Goal: Transaction & Acquisition: Purchase product/service

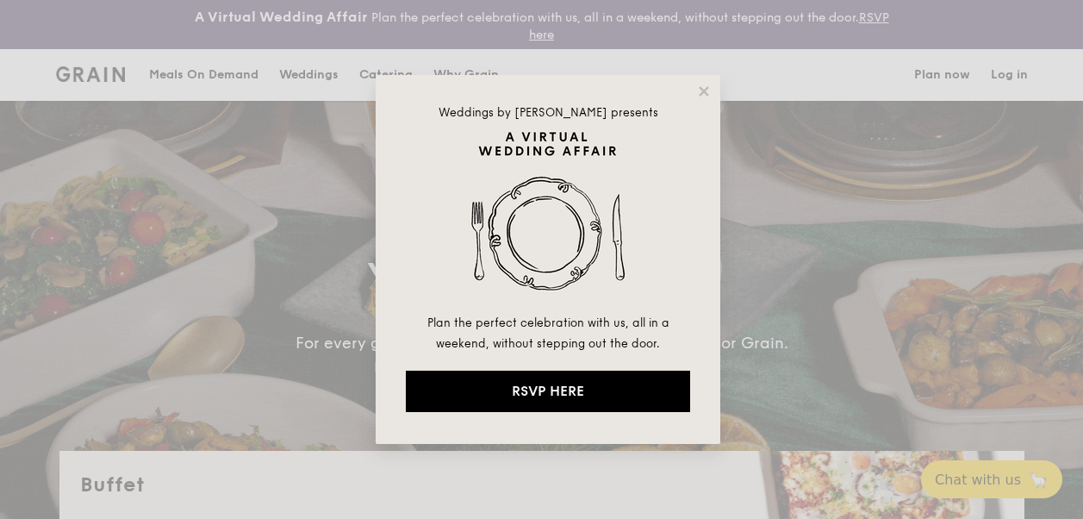
select select
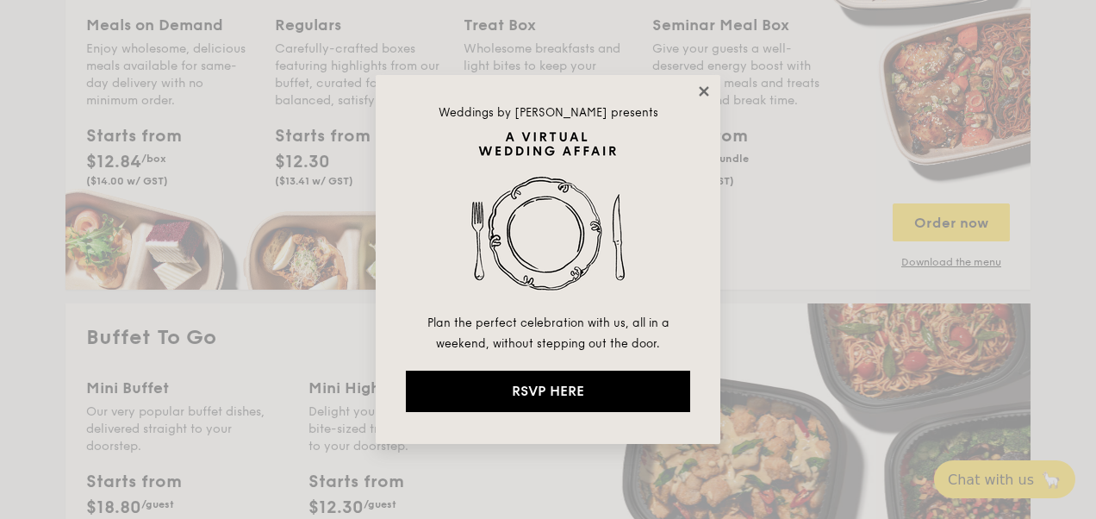
click at [706, 86] on icon at bounding box center [704, 92] width 16 height 16
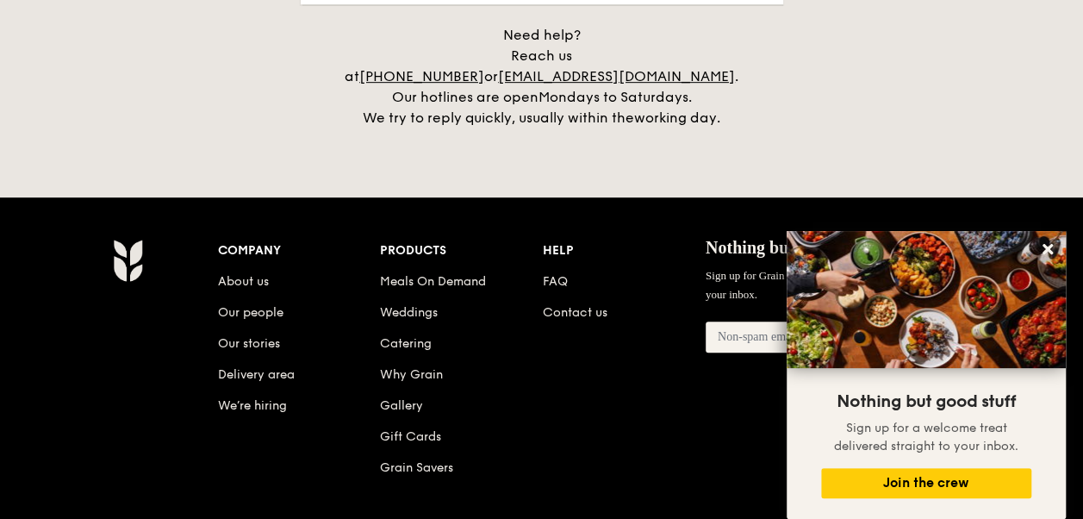
scroll to position [3687, 0]
click at [409, 336] on link "Catering" at bounding box center [406, 343] width 52 height 15
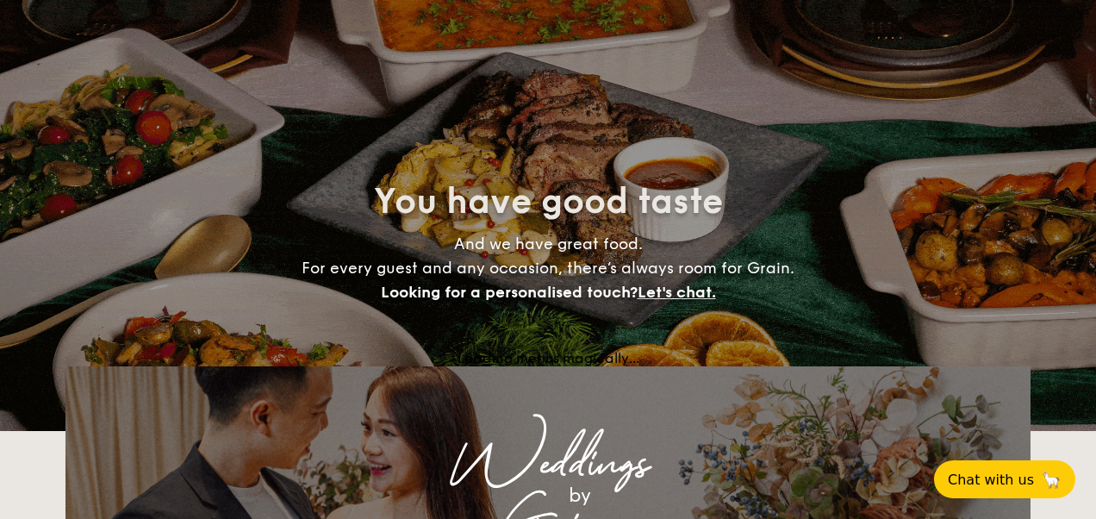
select select
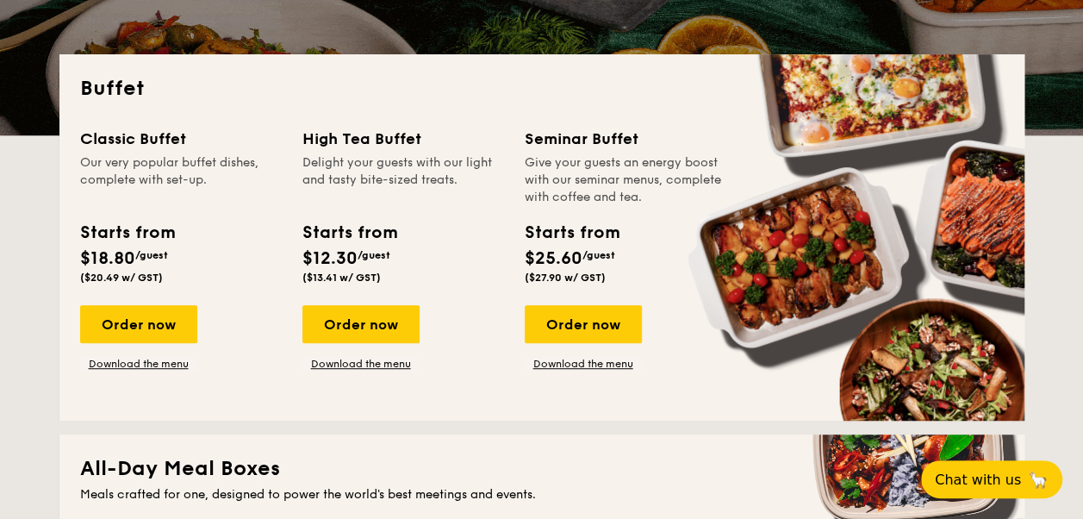
scroll to position [384, 0]
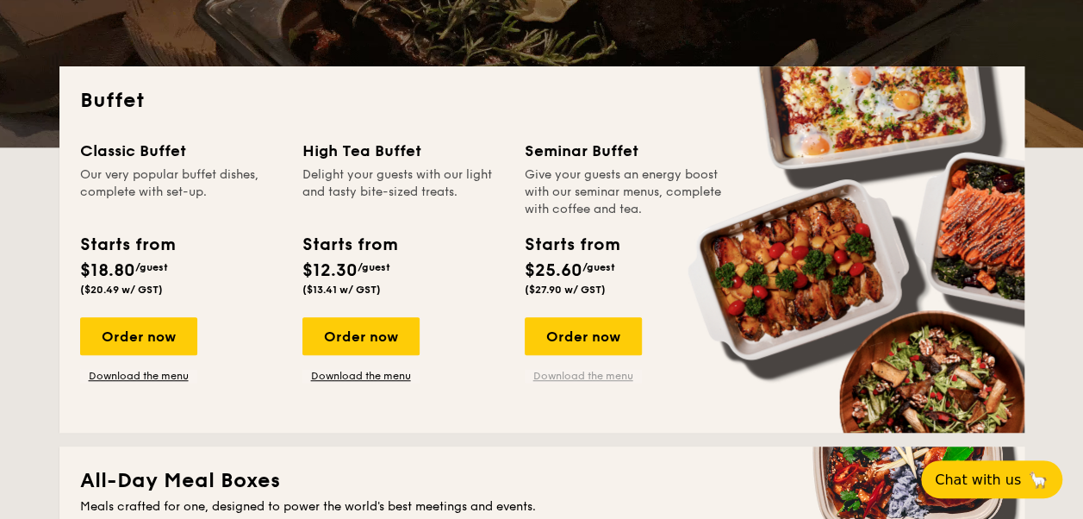
click at [571, 377] on link "Download the menu" at bounding box center [583, 376] width 117 height 14
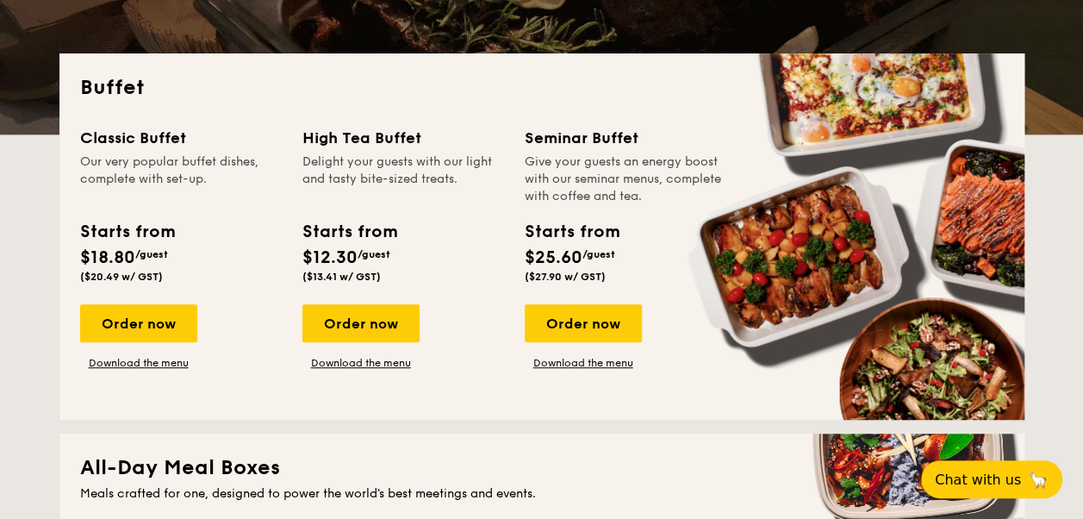
scroll to position [383, 0]
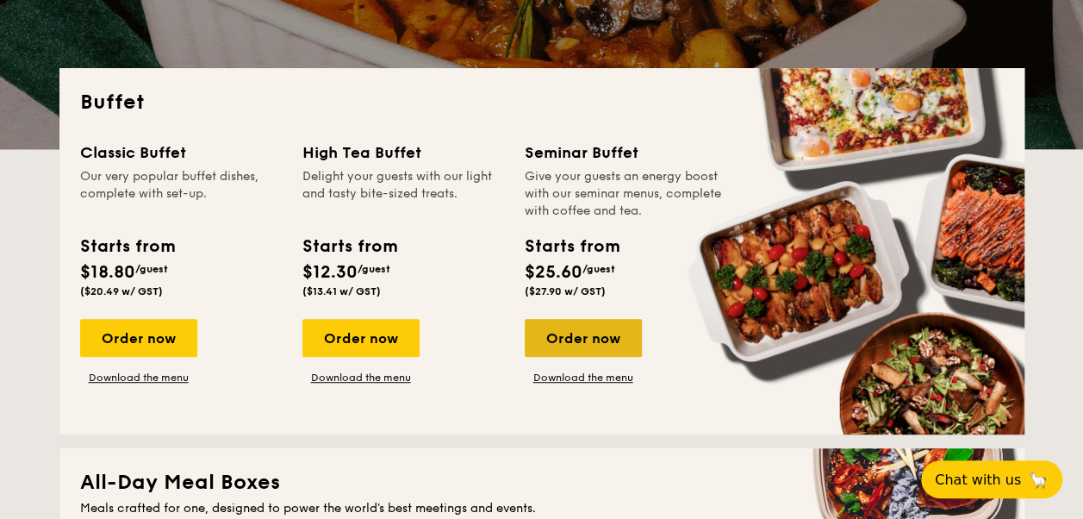
click at [571, 340] on div "Order now" at bounding box center [583, 338] width 117 height 38
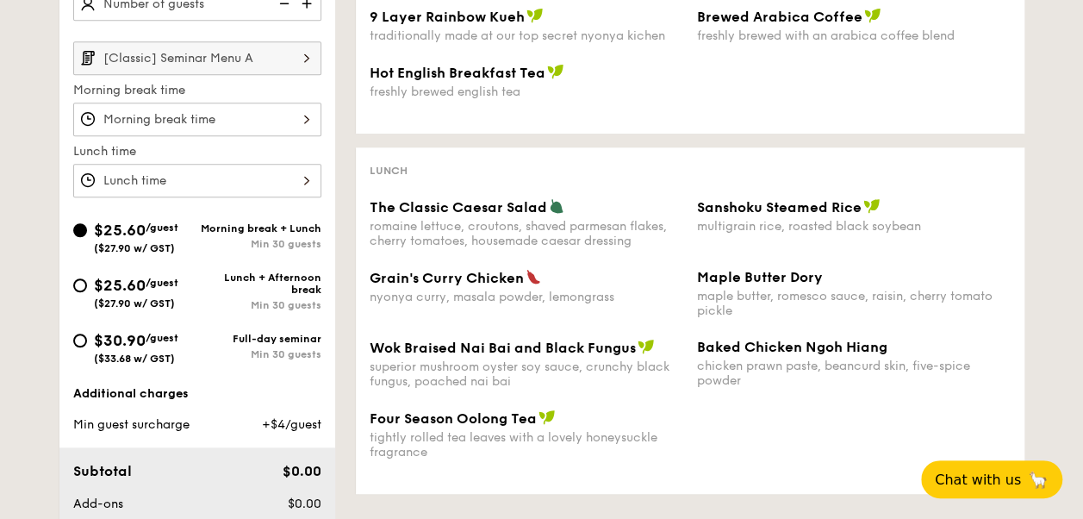
scroll to position [570, 0]
click at [79, 342] on input "$30.90 /guest ($33.68 w/ GST) Full-day seminar Min 30 guests" at bounding box center [80, 340] width 14 height 14
radio input "true"
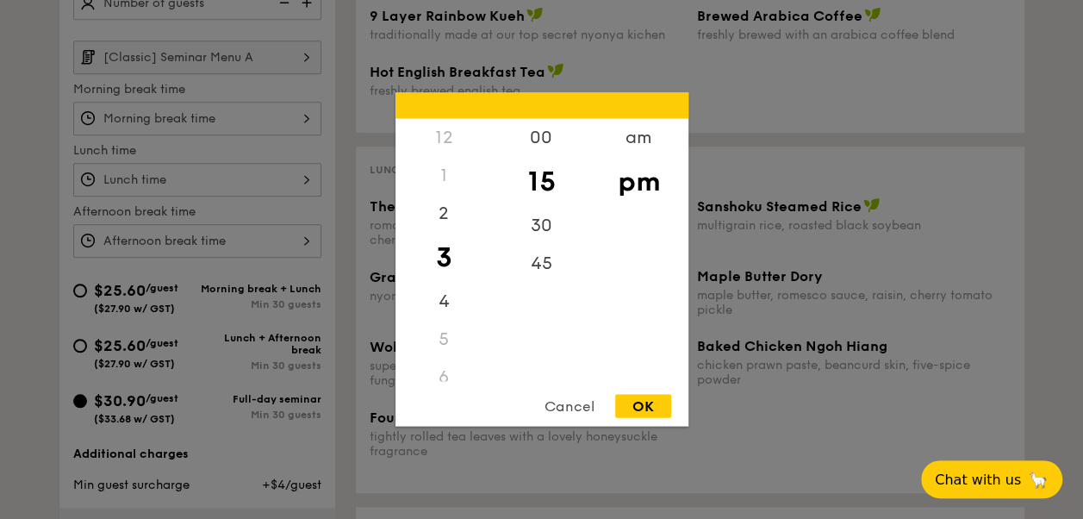
click at [192, 229] on div "12 1 2 3 4 5 6 7 8 9 10 11 00 15 30 45 am pm Cancel OK" at bounding box center [197, 241] width 248 height 34
click at [440, 179] on div "1" at bounding box center [444, 176] width 97 height 38
click at [440, 221] on div "2" at bounding box center [444, 220] width 97 height 50
click at [437, 178] on div "1" at bounding box center [444, 176] width 97 height 38
click at [446, 177] on div "1" at bounding box center [444, 176] width 97 height 38
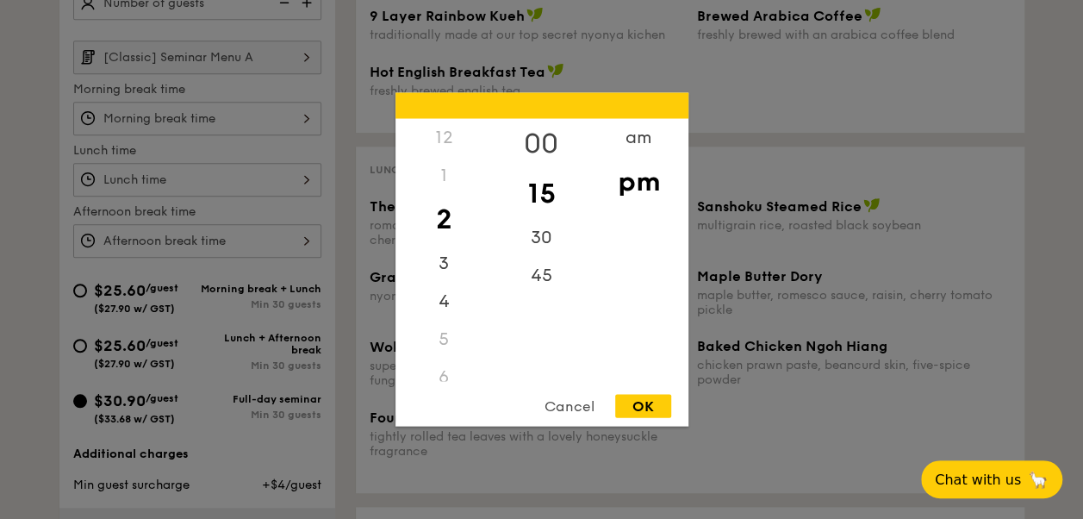
click at [545, 140] on div "00" at bounding box center [541, 144] width 97 height 50
click at [436, 134] on div "12" at bounding box center [444, 138] width 97 height 38
drag, startPoint x: 436, startPoint y: 134, endPoint x: 440, endPoint y: 186, distance: 51.9
click at [440, 186] on div "1" at bounding box center [444, 176] width 97 height 38
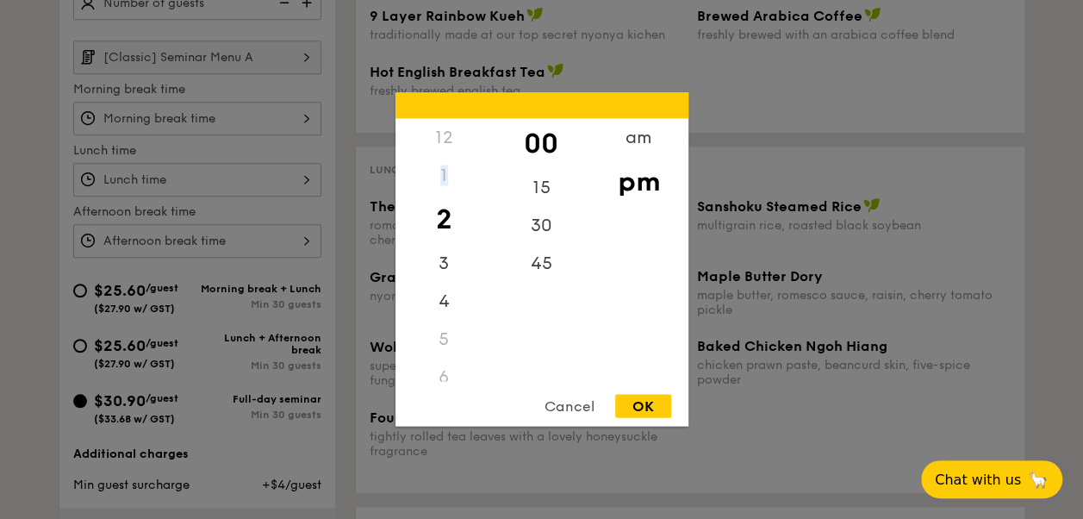
click at [440, 186] on div "1" at bounding box center [444, 176] width 97 height 38
click at [557, 415] on div "Cancel" at bounding box center [569, 406] width 84 height 23
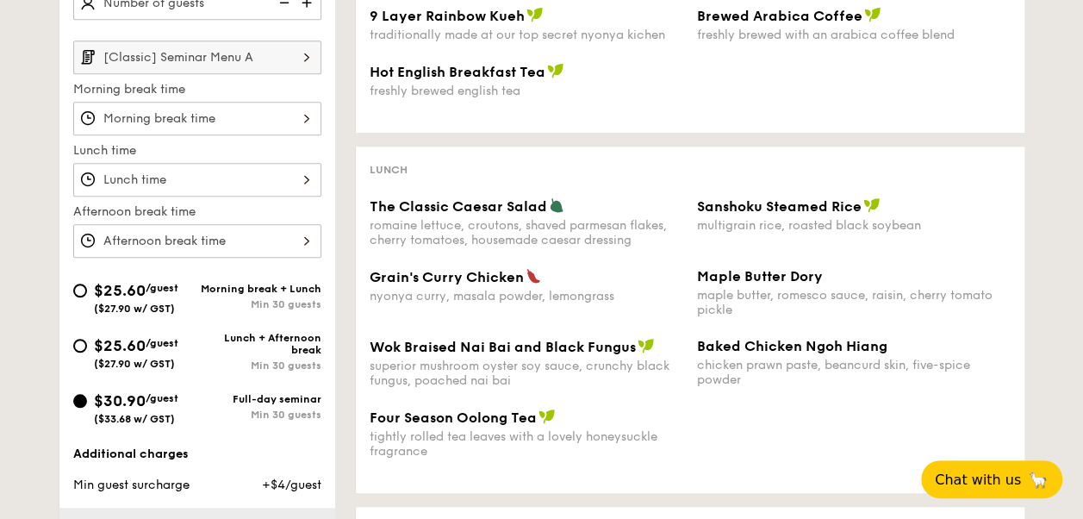
click at [85, 290] on div "$25.60 /guest ($27.90 w/ GST)" at bounding box center [135, 296] width 124 height 36
click at [85, 290] on input "$25.60 /guest ($27.90 w/ GST) Morning break + Lunch Min 30 guests" at bounding box center [80, 291] width 14 height 14
radio input "true"
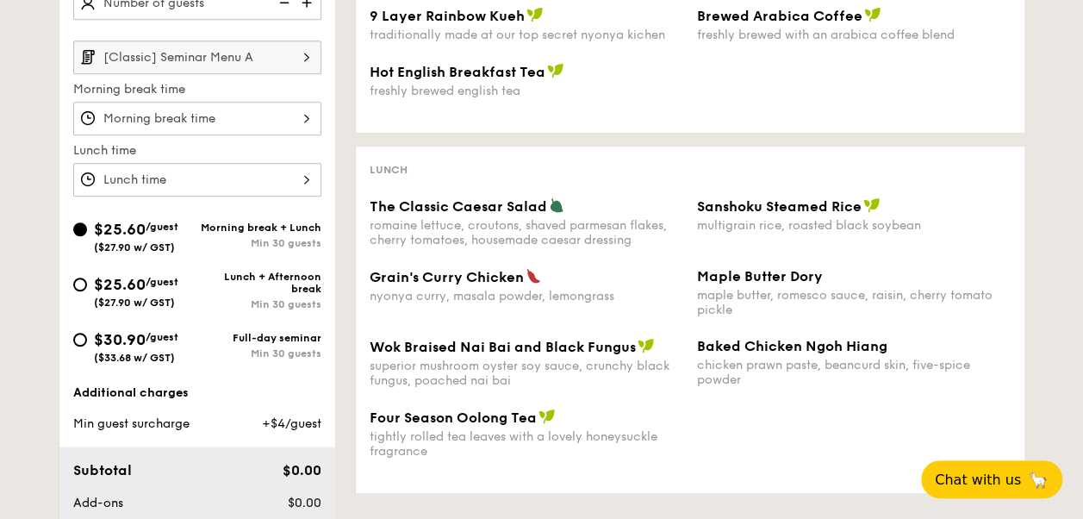
click at [274, 121] on div at bounding box center [197, 119] width 248 height 34
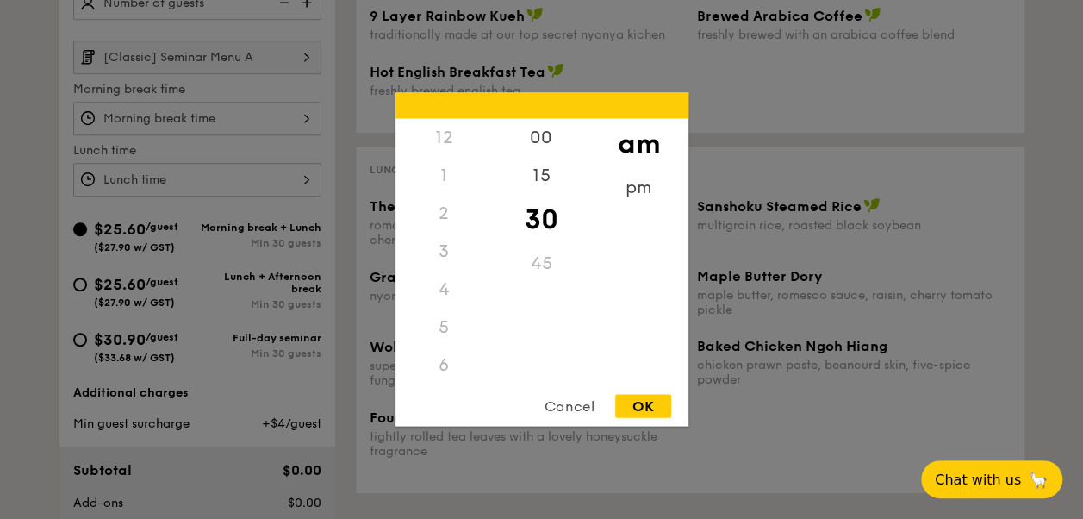
scroll to position [190, 0]
click at [440, 252] on div "8" at bounding box center [444, 258] width 97 height 50
click at [540, 179] on div "15" at bounding box center [541, 182] width 97 height 50
click at [538, 229] on div "30" at bounding box center [541, 232] width 97 height 50
click at [543, 178] on div "15" at bounding box center [541, 182] width 97 height 50
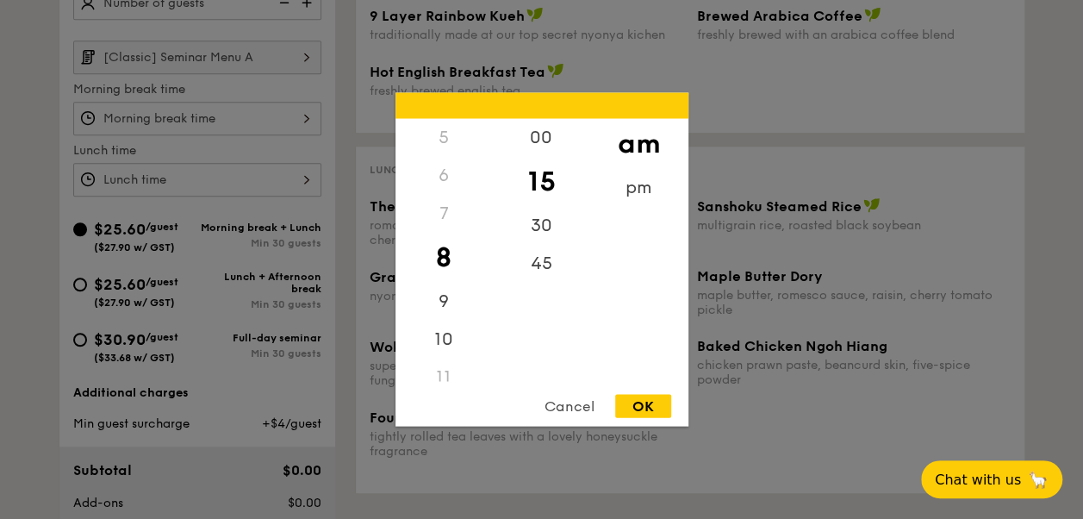
click at [633, 412] on div "OK" at bounding box center [643, 406] width 56 height 23
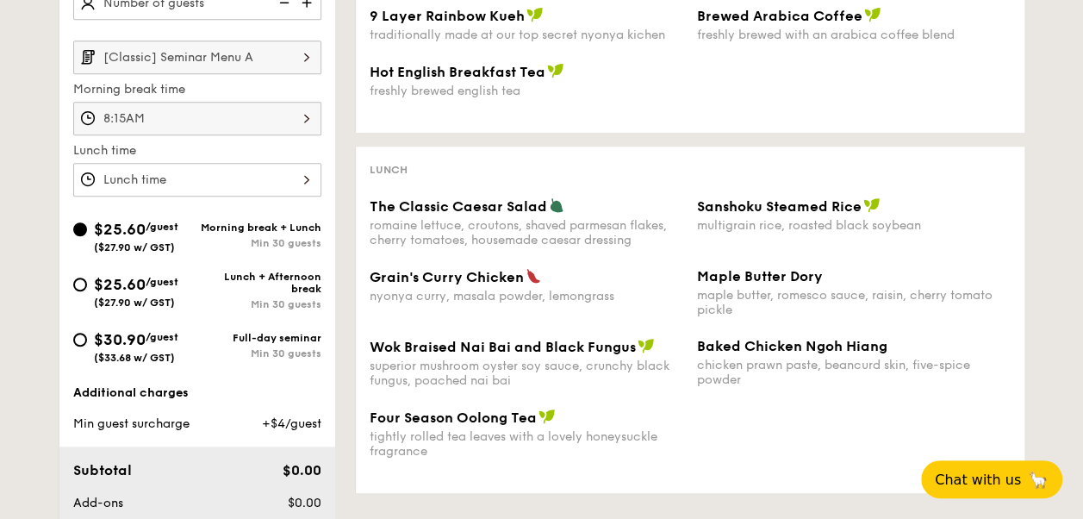
click at [278, 108] on div "8:15AM" at bounding box center [197, 119] width 248 height 34
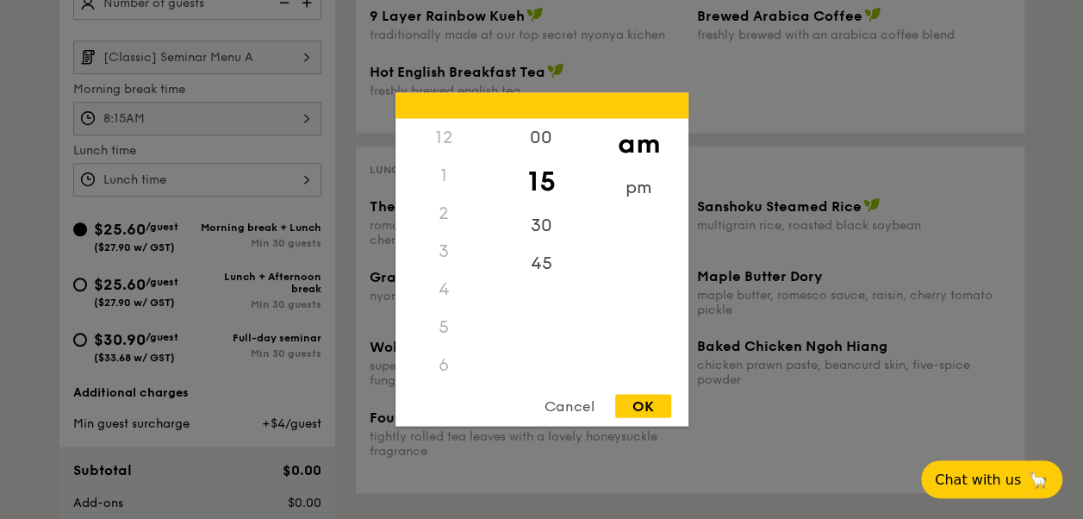
scroll to position [114, 0]
click at [540, 221] on div "30" at bounding box center [541, 232] width 97 height 50
click at [634, 402] on div "OK" at bounding box center [643, 406] width 56 height 23
type input "8:30AM"
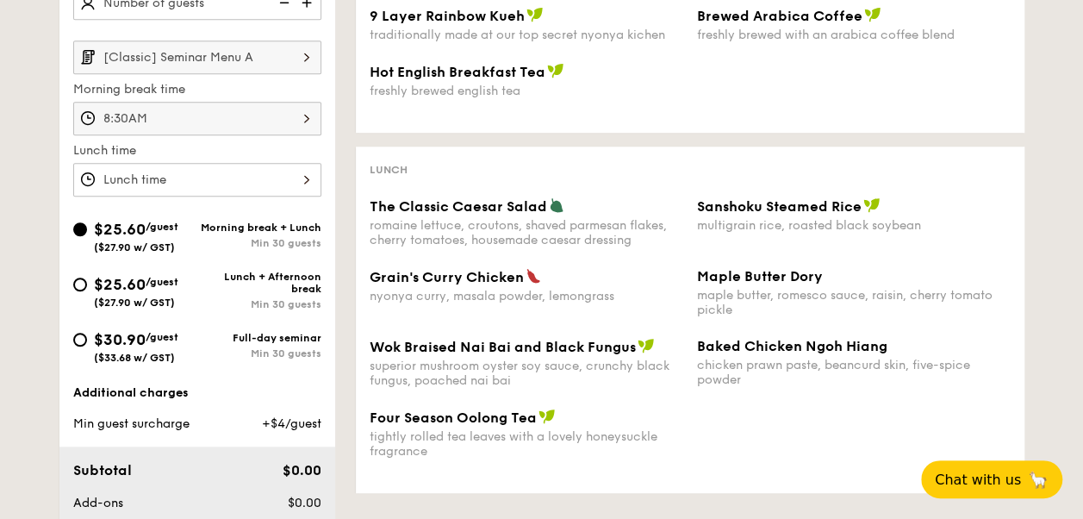
click at [252, 176] on div at bounding box center [197, 180] width 248 height 34
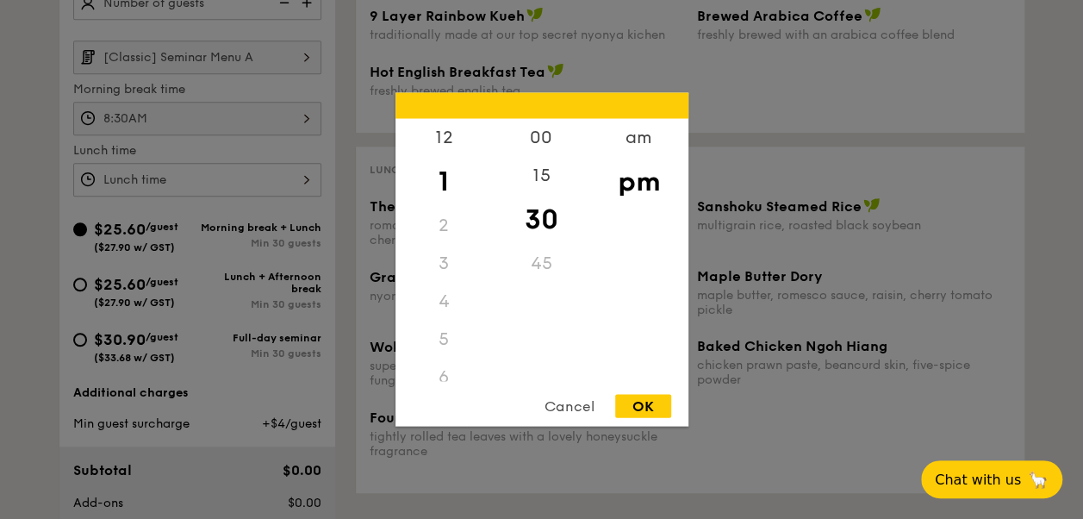
click at [631, 407] on div "OK" at bounding box center [643, 406] width 56 height 23
type input "1:30PM"
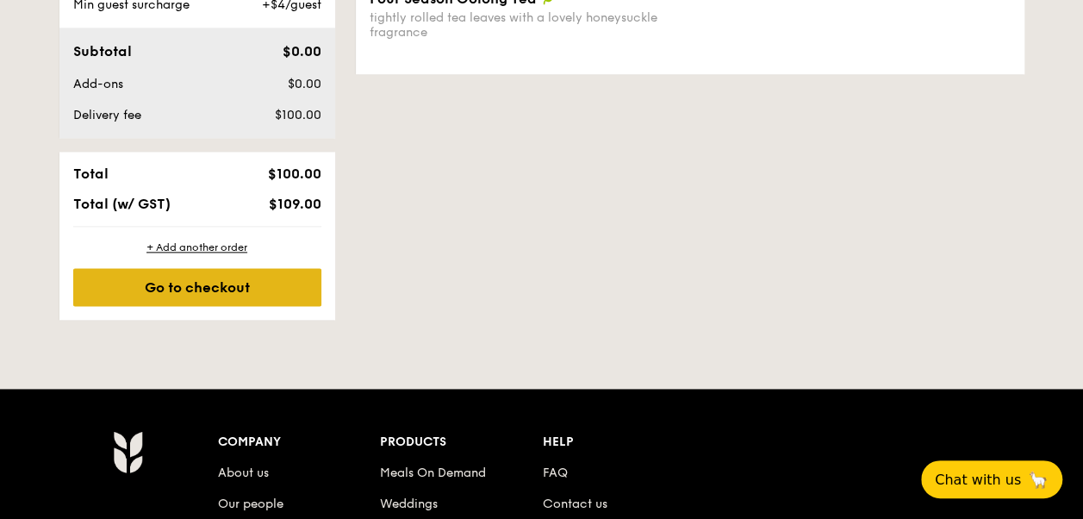
scroll to position [991, 0]
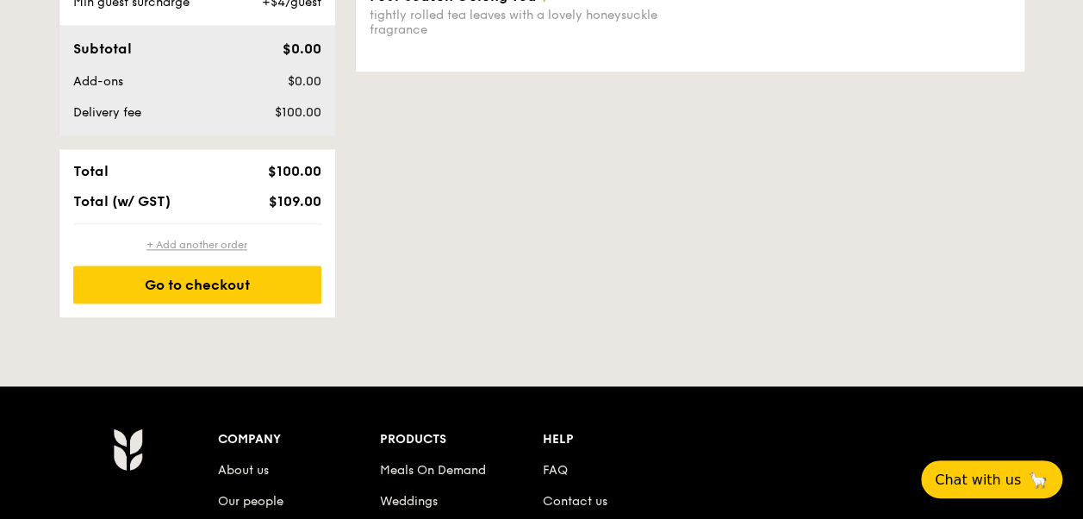
click at [206, 246] on div "+ Add another order" at bounding box center [197, 245] width 248 height 14
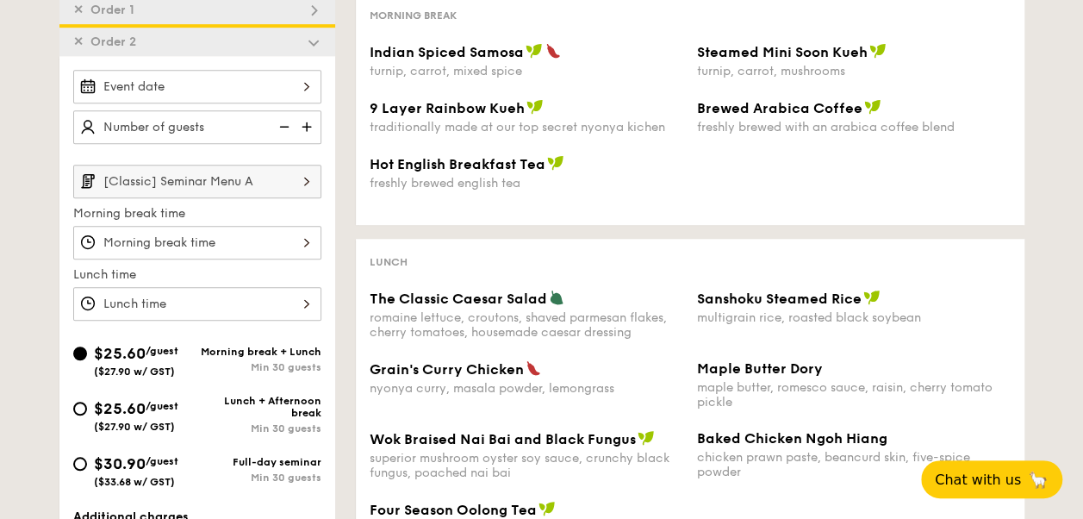
scroll to position [475, 0]
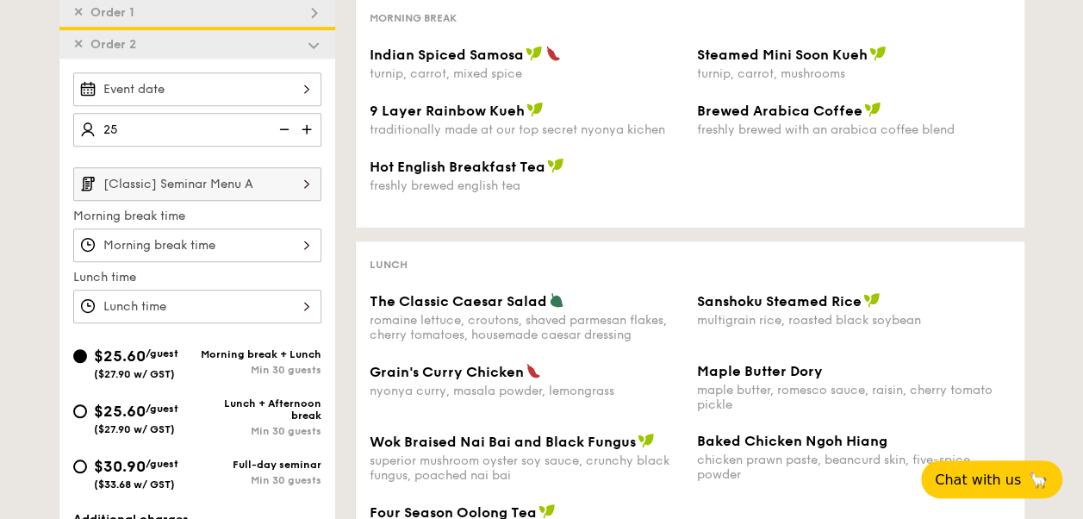
type input "25 guests"
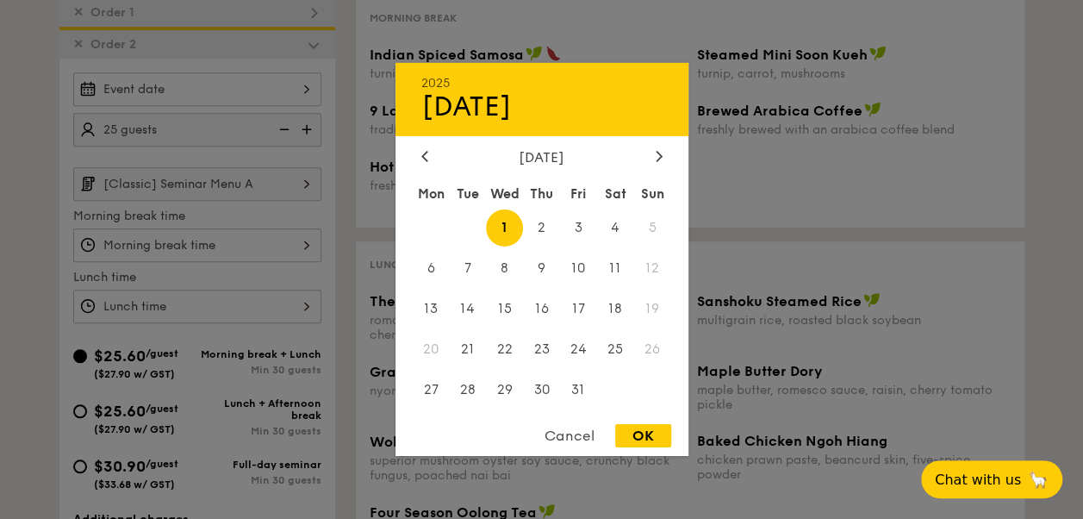
click at [224, 82] on div "2025 Oct 01 October 2025 Mon Tue Wed Thu Fri Sat Sun 1 2 3 4 5 6 7 8 9 10 11 12…" at bounding box center [197, 89] width 248 height 34
click at [641, 154] on div "October 2025" at bounding box center [541, 157] width 241 height 16
click at [653, 156] on div at bounding box center [660, 157] width 16 height 16
click at [572, 265] on span "7" at bounding box center [578, 268] width 37 height 37
click at [648, 431] on div "OK" at bounding box center [643, 435] width 56 height 23
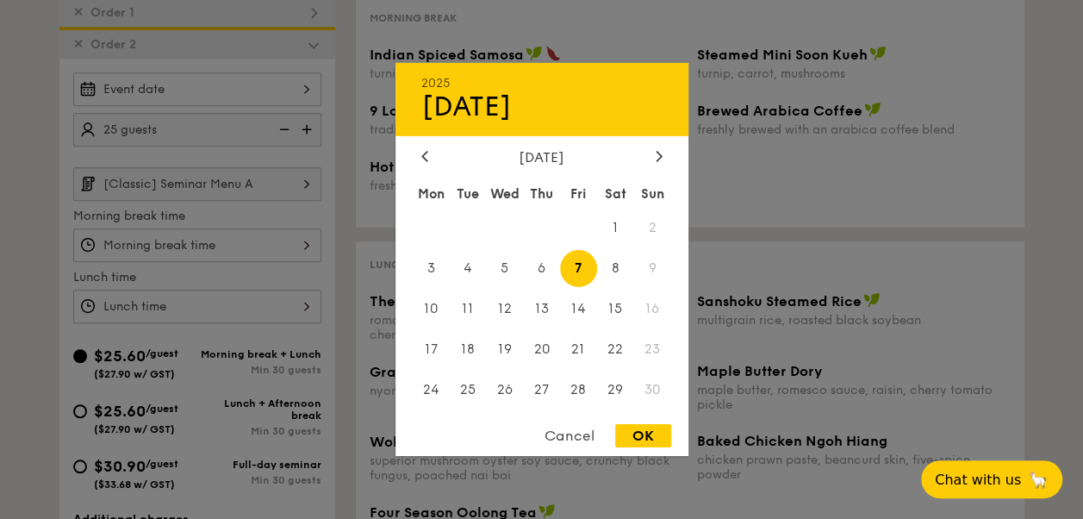
type input "Nov 07, 2025"
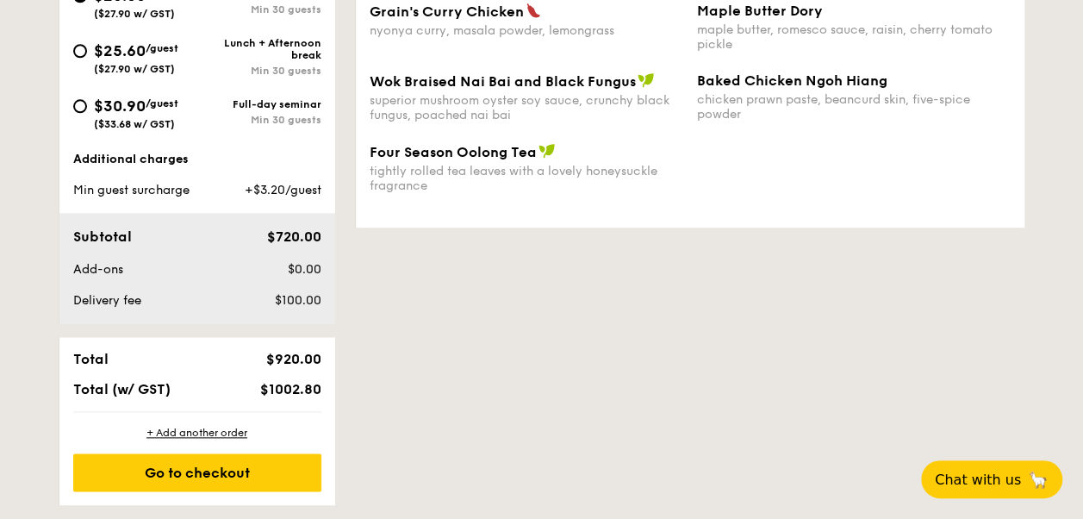
scroll to position [925, 0]
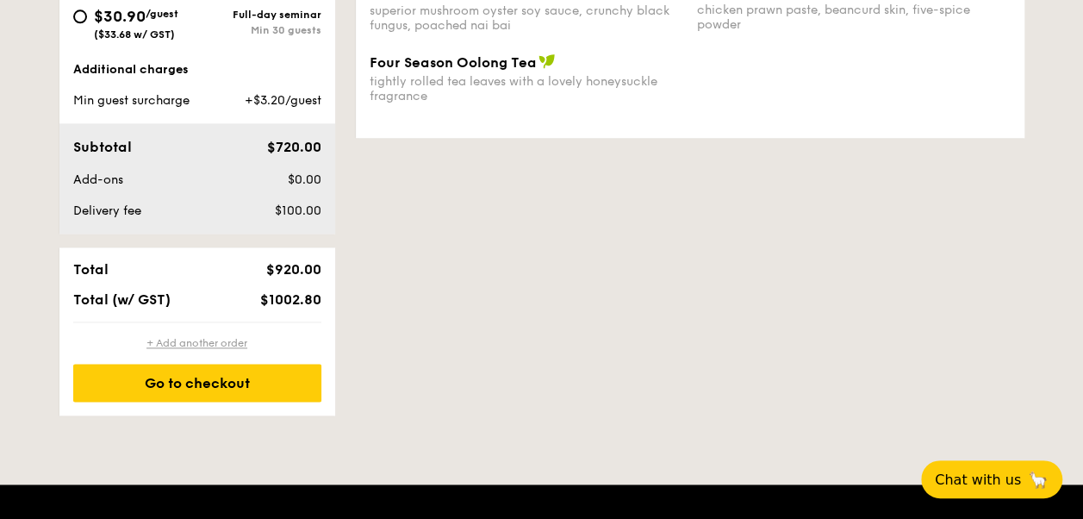
click at [184, 345] on div "+ Add another order" at bounding box center [197, 343] width 248 height 14
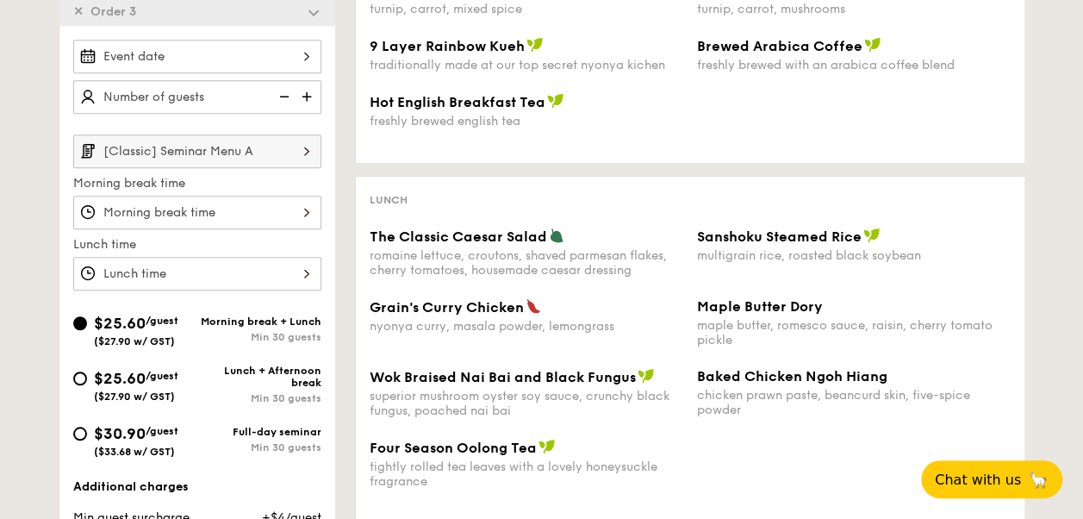
scroll to position [507, 0]
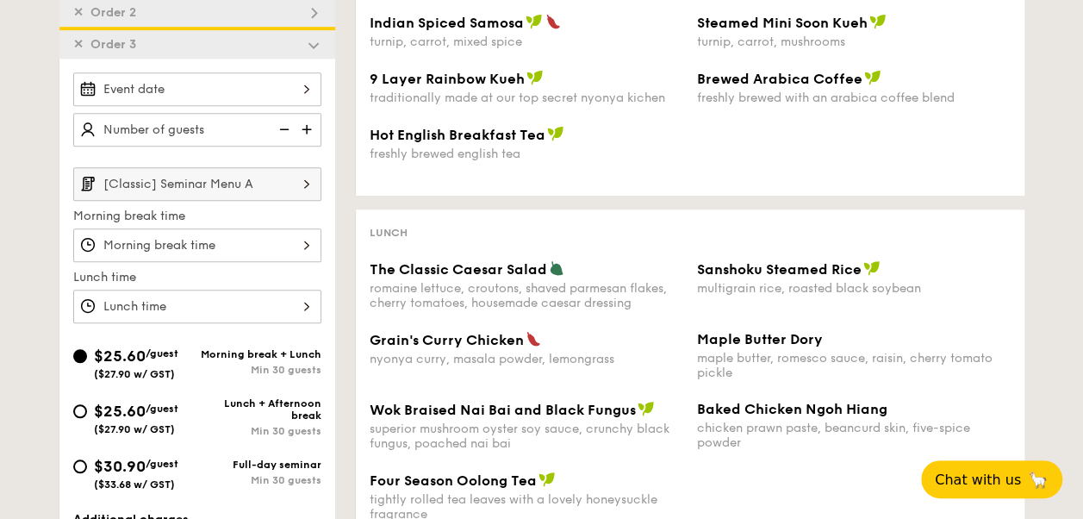
click at [195, 250] on div at bounding box center [197, 245] width 248 height 34
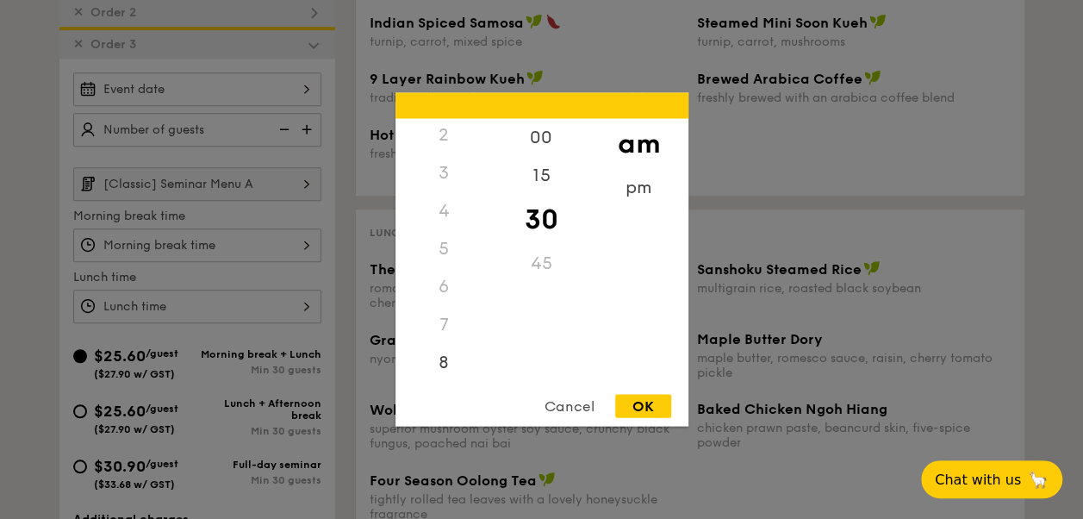
scroll to position [203, 0]
click at [447, 244] on div "8" at bounding box center [444, 244] width 97 height 50
click at [647, 405] on div "OK" at bounding box center [643, 406] width 56 height 23
type input "8:30AM"
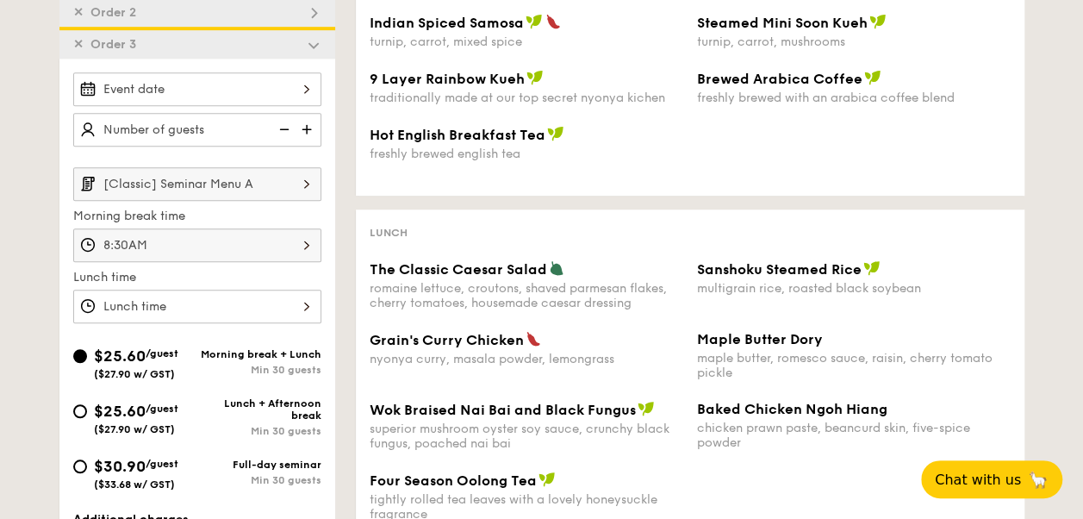
click at [248, 301] on div at bounding box center [197, 307] width 248 height 34
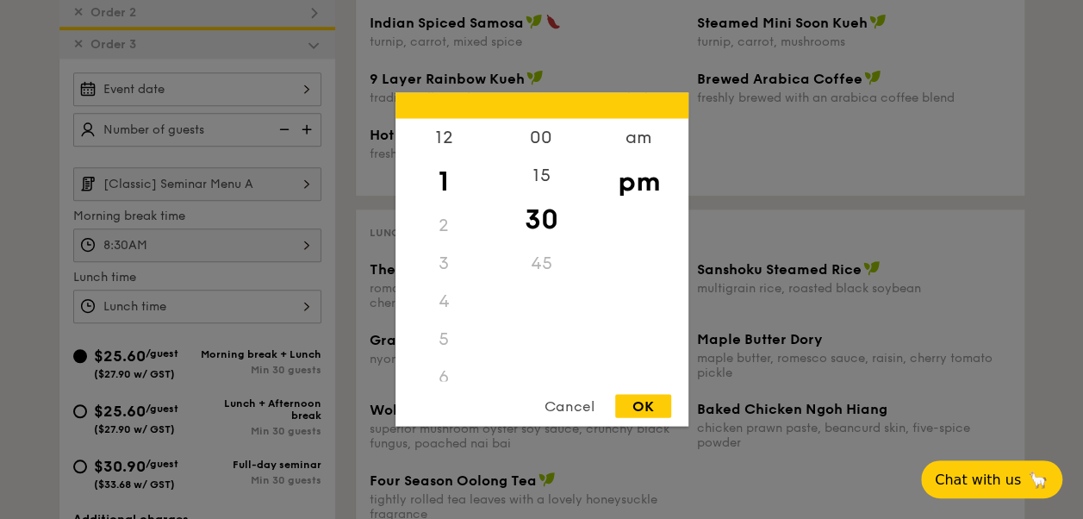
click at [638, 405] on div "OK" at bounding box center [643, 406] width 56 height 23
type input "1:30PM"
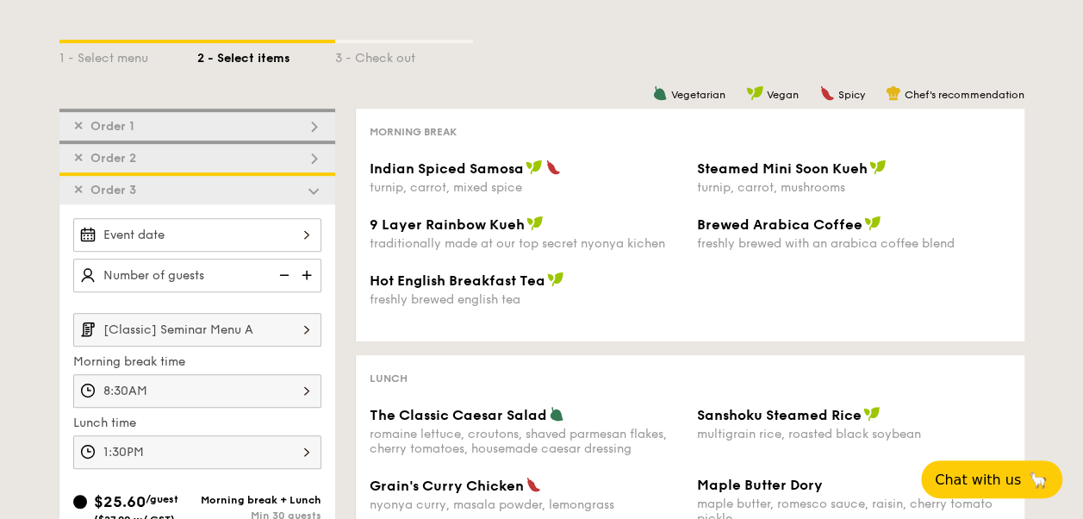
scroll to position [349, 0]
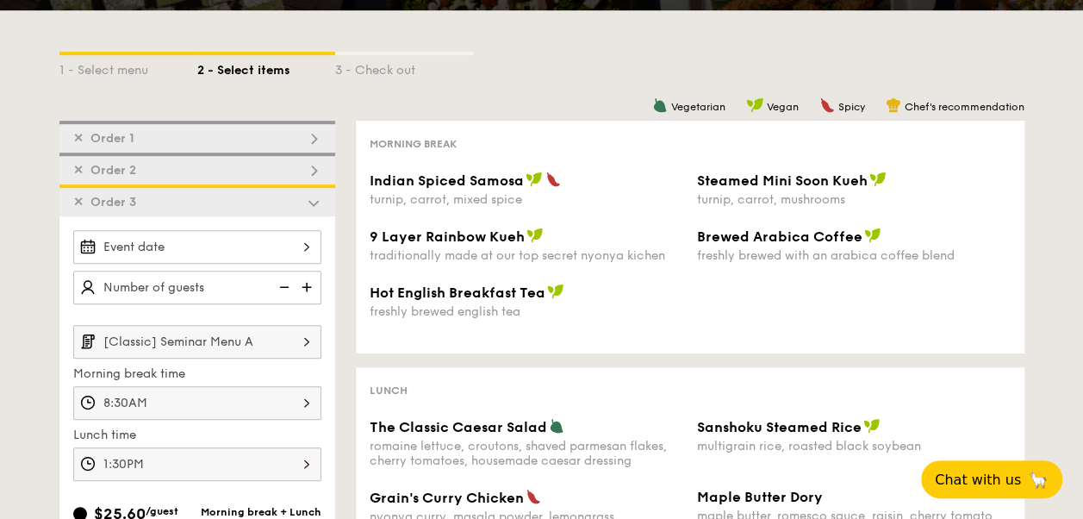
click at [151, 157] on div "✕ Order 2" at bounding box center [197, 169] width 276 height 32
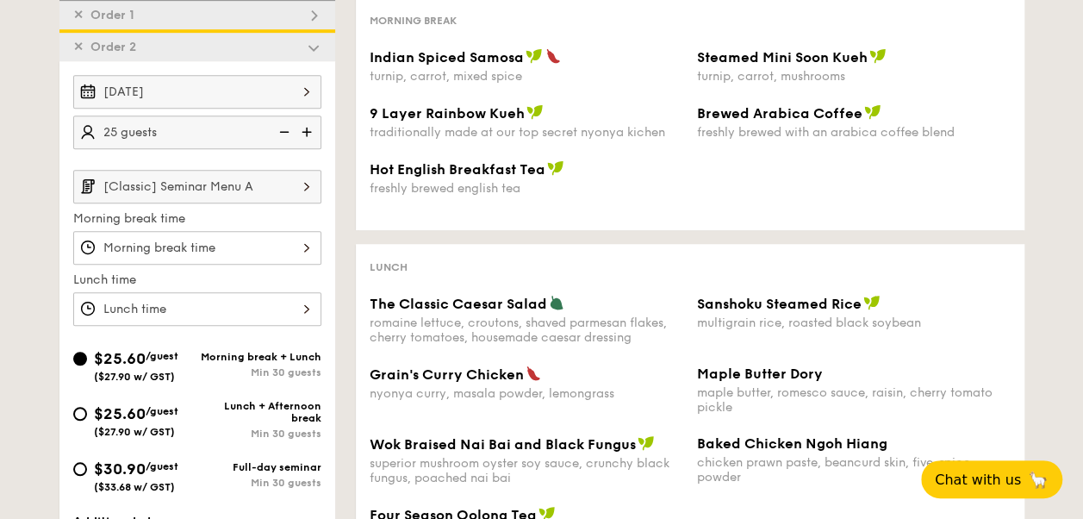
scroll to position [475, 0]
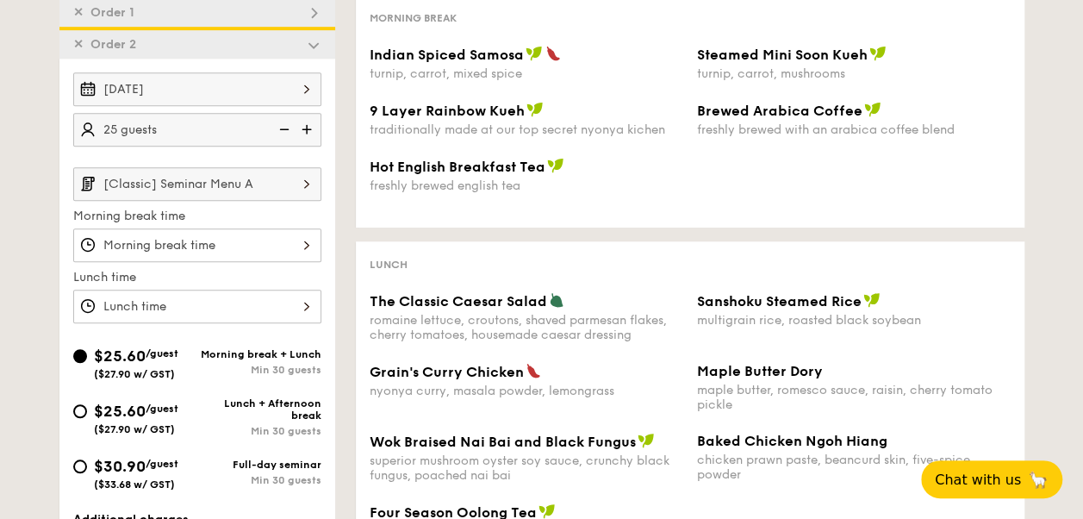
click at [79, 8] on span "✕" at bounding box center [78, 12] width 10 height 15
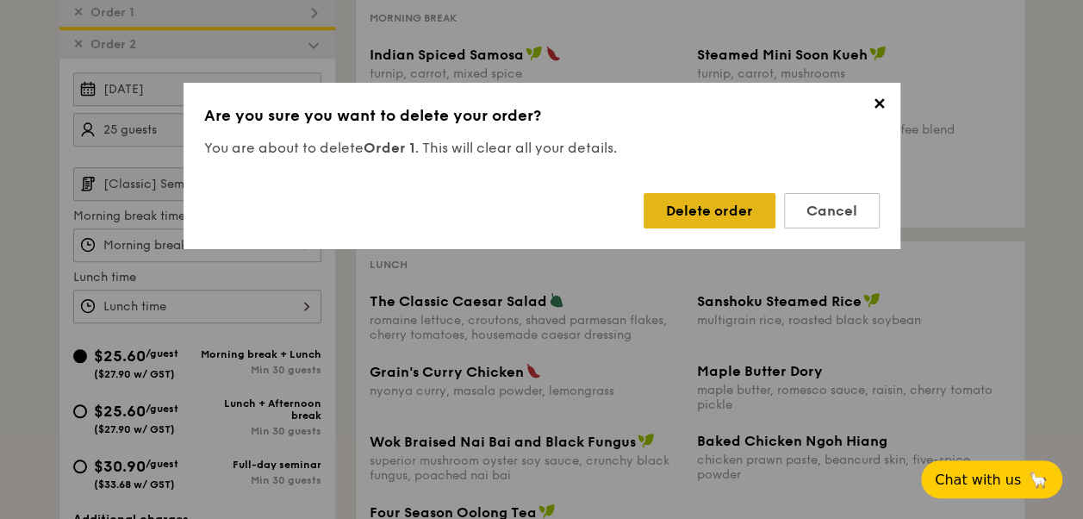
click at [671, 209] on div "Delete order" at bounding box center [710, 210] width 132 height 35
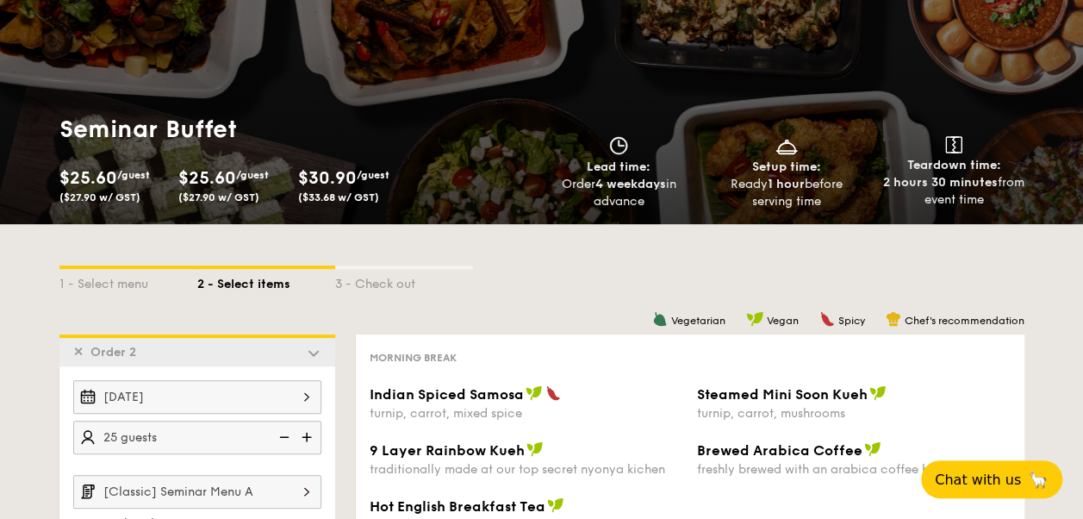
scroll to position [0, 0]
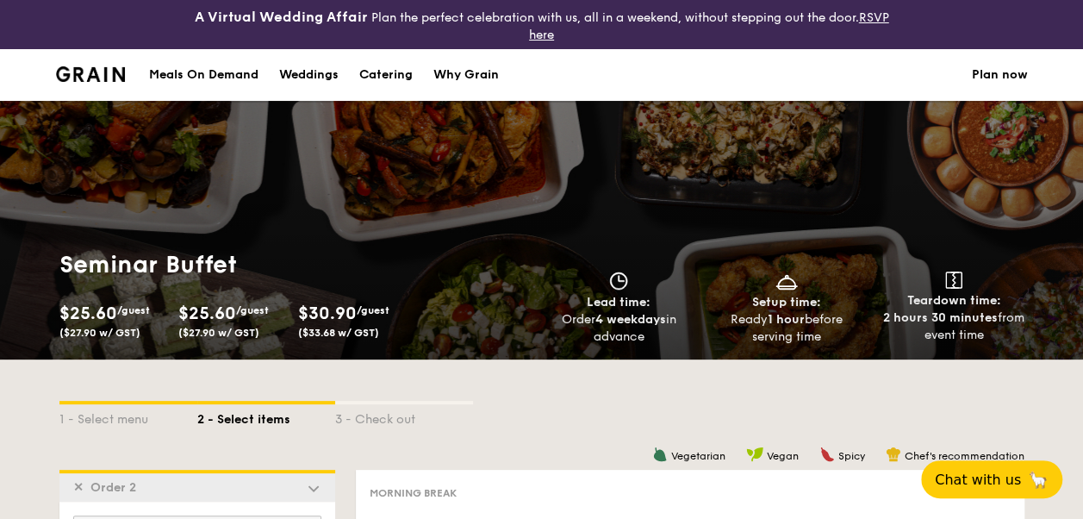
click at [386, 66] on div "Catering" at bounding box center [385, 75] width 53 height 52
select select
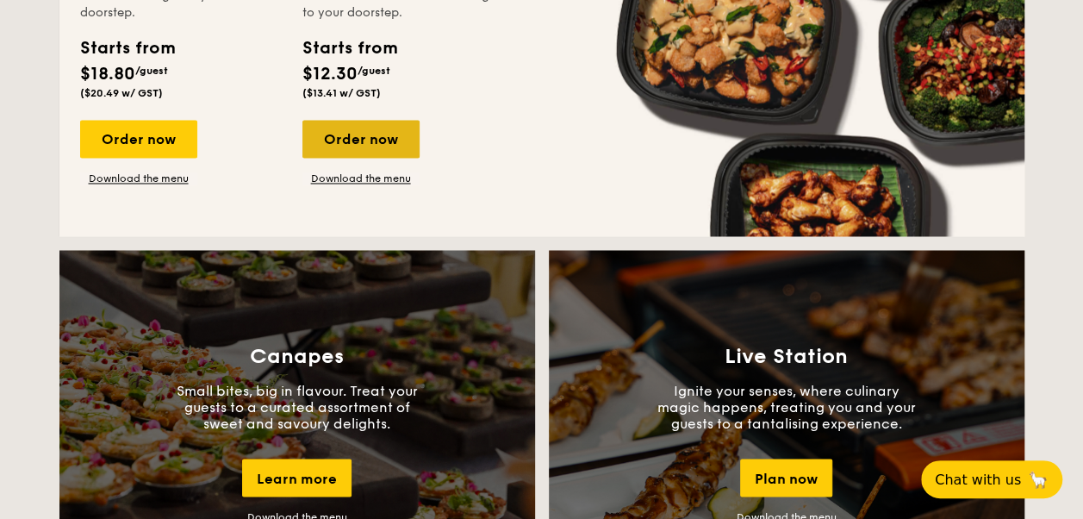
scroll to position [1288, 0]
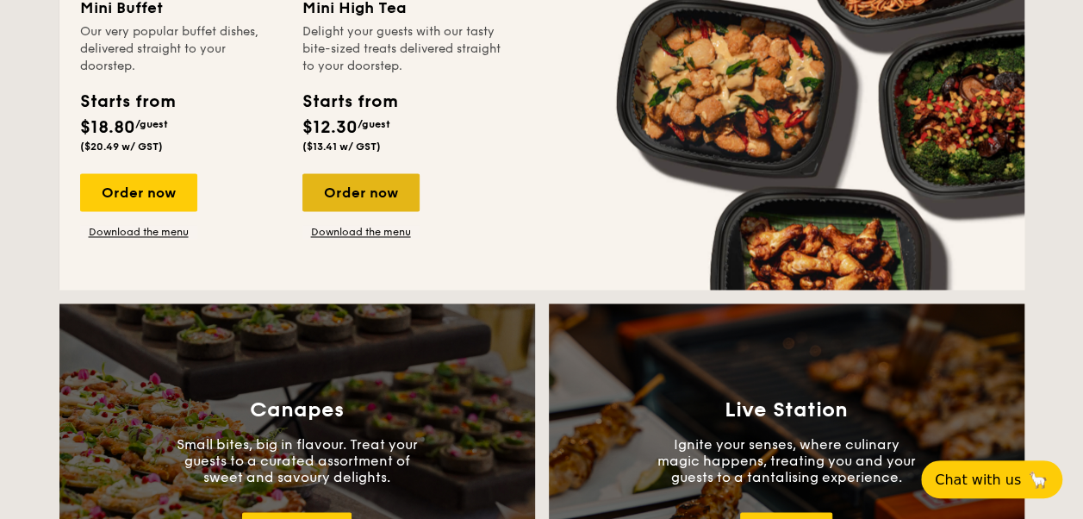
drag, startPoint x: 376, startPoint y: 186, endPoint x: 338, endPoint y: 193, distance: 38.5
click at [338, 193] on div "Order now" at bounding box center [361, 192] width 117 height 38
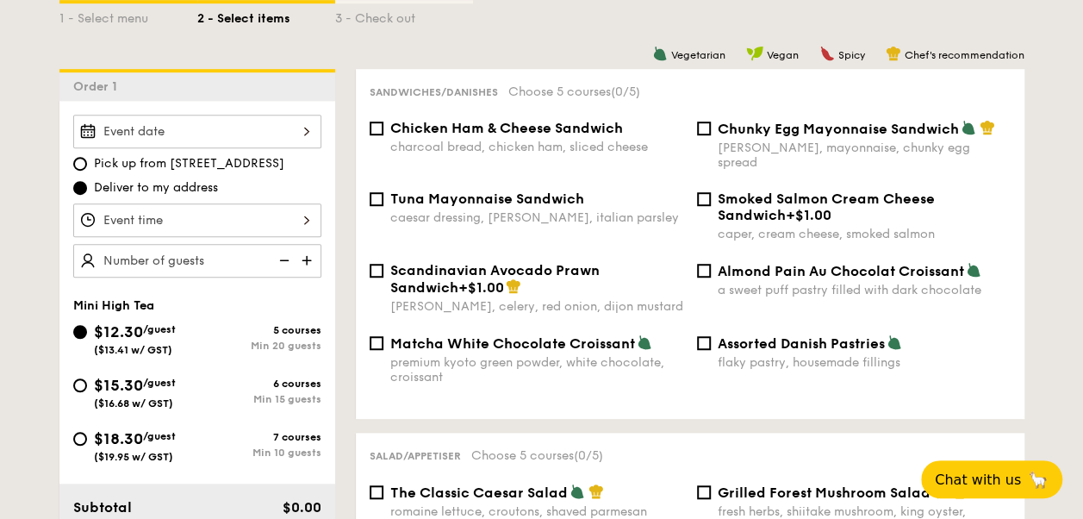
scroll to position [465, 0]
click at [558, 127] on span "Chicken Ham & Cheese Sandwich" at bounding box center [506, 129] width 233 height 16
click at [384, 127] on input "Chicken Ham & Cheese Sandwich charcoal bread, chicken ham, sliced cheese" at bounding box center [377, 129] width 14 height 14
checkbox input "true"
click at [752, 126] on span "Chunky Egg Mayonnaise Sandwich" at bounding box center [838, 130] width 241 height 16
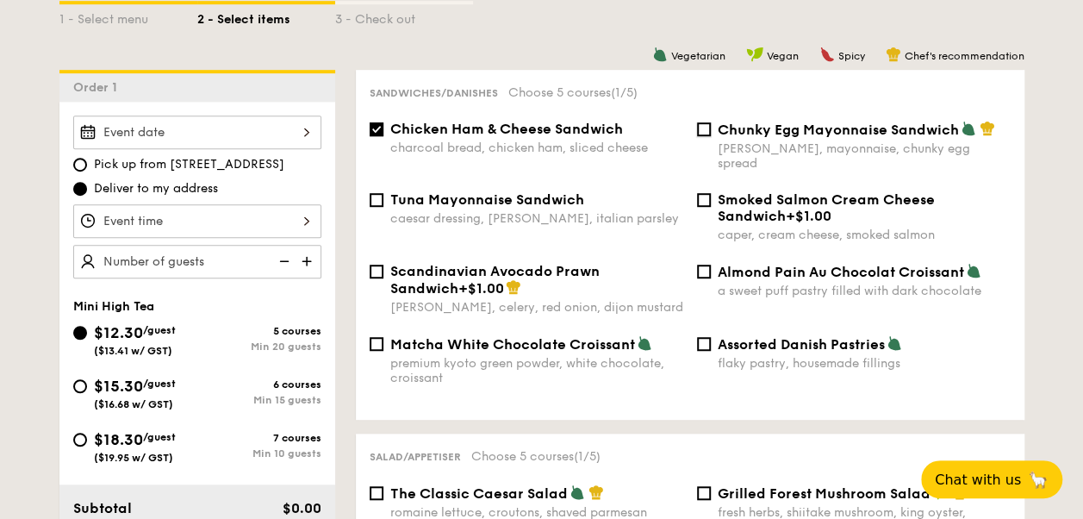
click at [711, 126] on input "Chunky Egg Mayonnaise Sandwich dijon mustard, mayonnaise, chunky egg spread" at bounding box center [704, 129] width 14 height 14
checkbox input "true"
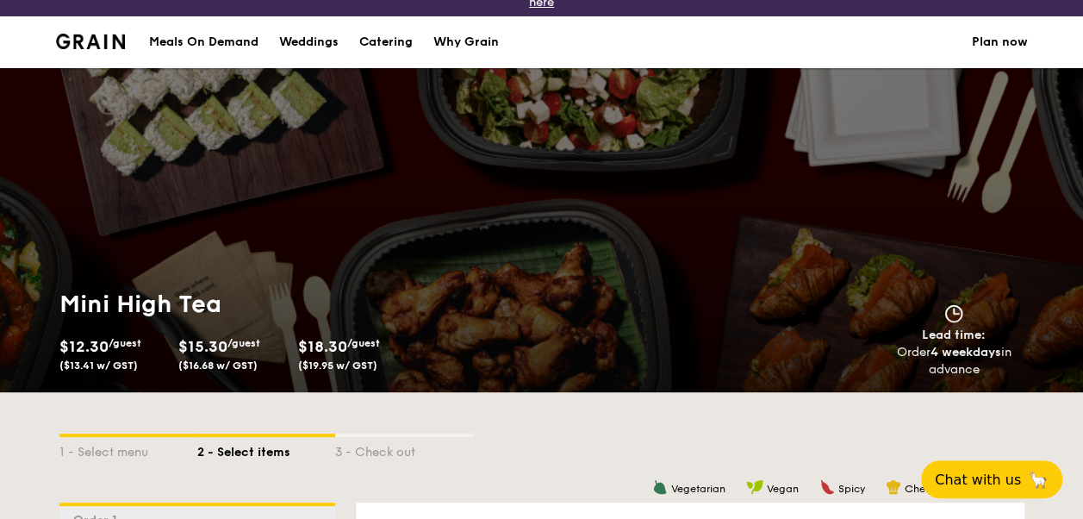
scroll to position [0, 0]
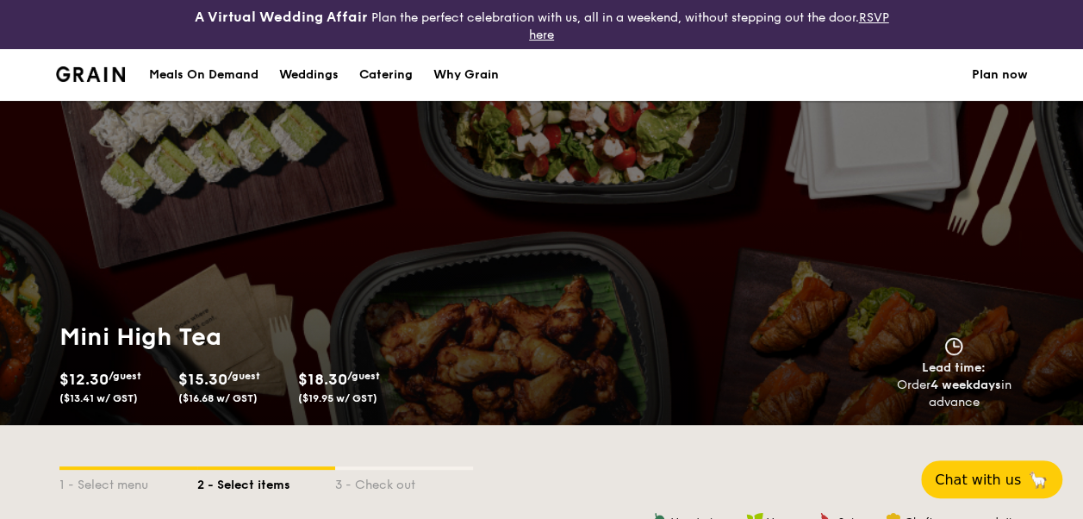
click at [394, 66] on div "Catering" at bounding box center [385, 75] width 53 height 52
select select
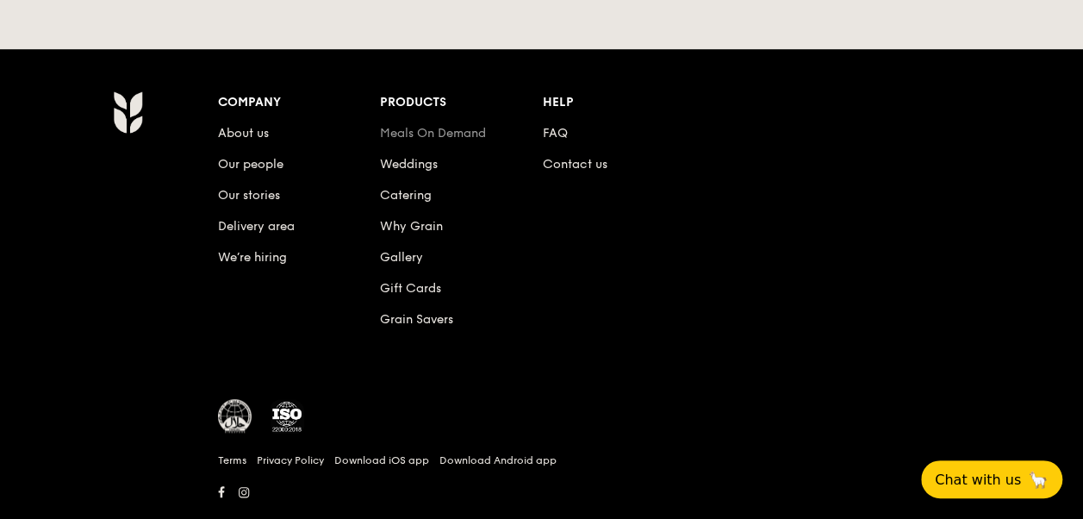
scroll to position [3840, 0]
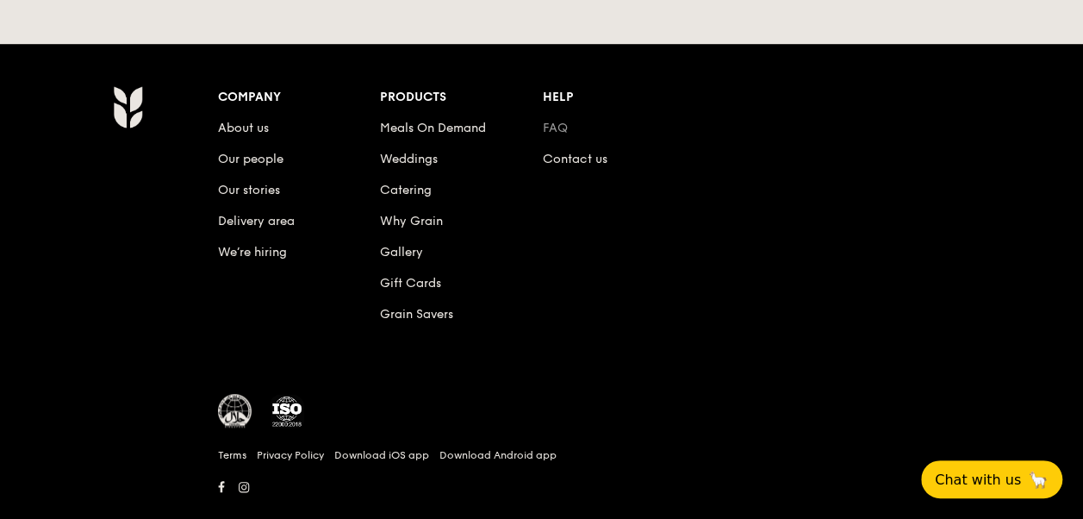
click at [567, 109] on li "FAQ" at bounding box center [624, 124] width 163 height 31
click at [554, 121] on link "FAQ" at bounding box center [555, 128] width 25 height 15
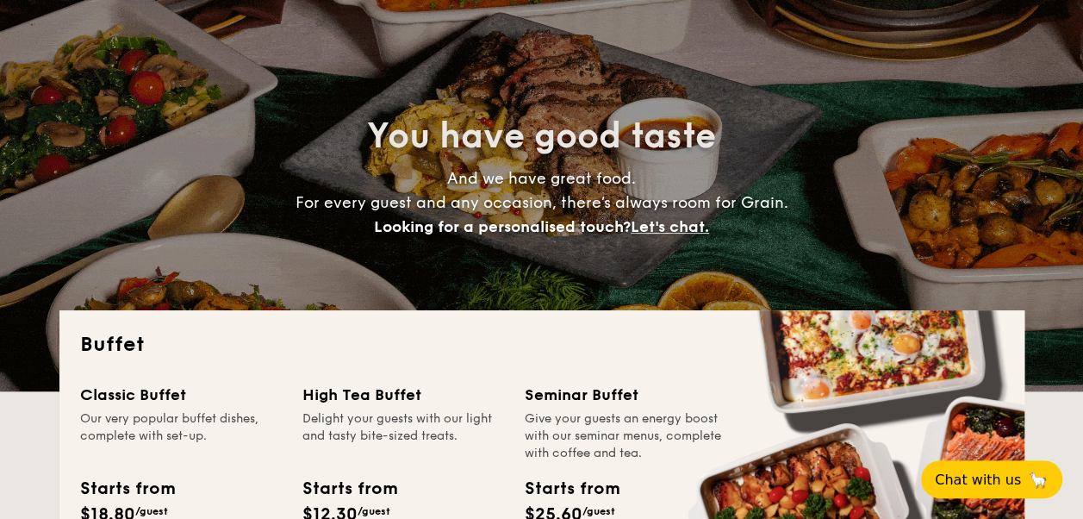
scroll to position [0, 0]
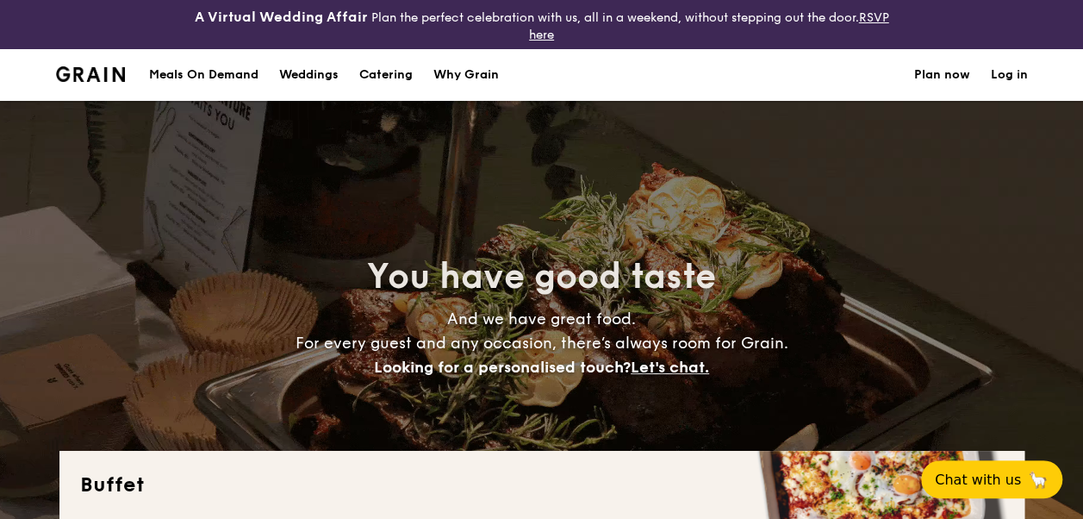
click at [198, 62] on div "Meals On Demand" at bounding box center [203, 75] width 109 height 52
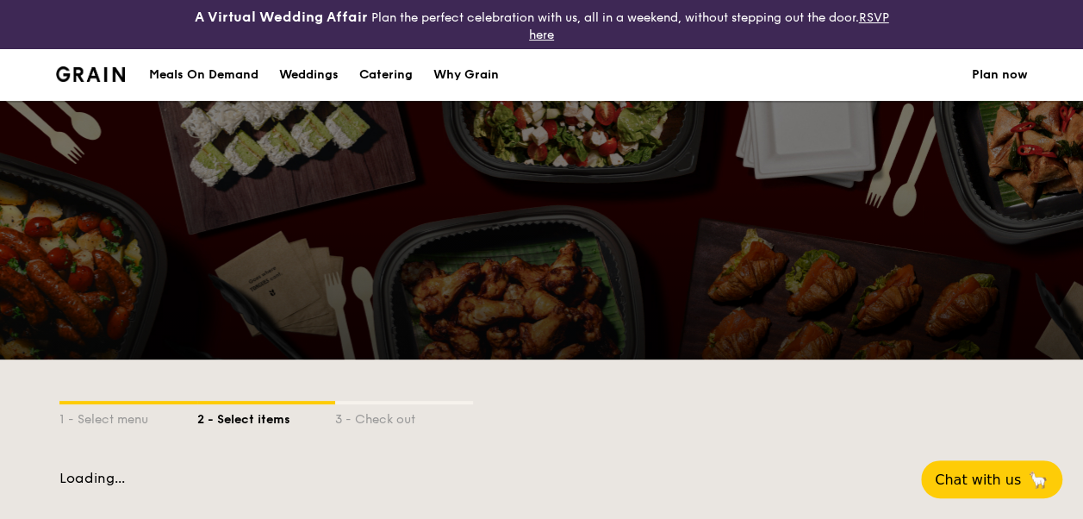
select select
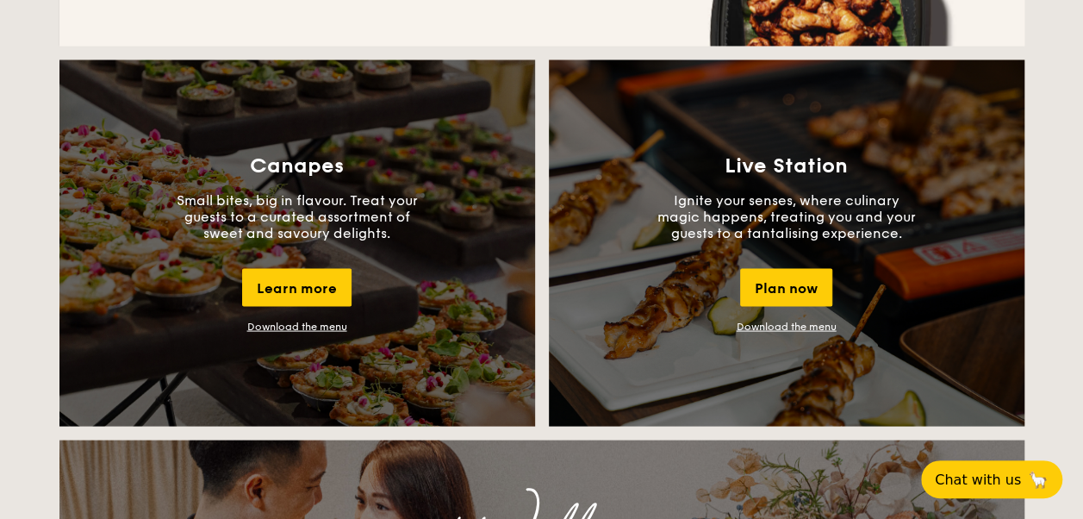
scroll to position [1526, 0]
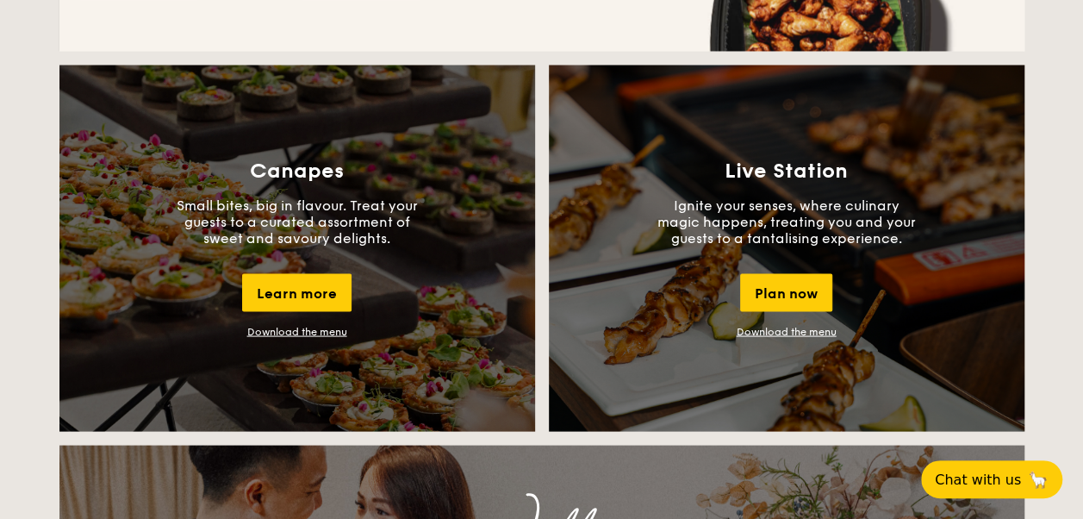
click at [286, 331] on link "Download the menu" at bounding box center [297, 331] width 100 height 12
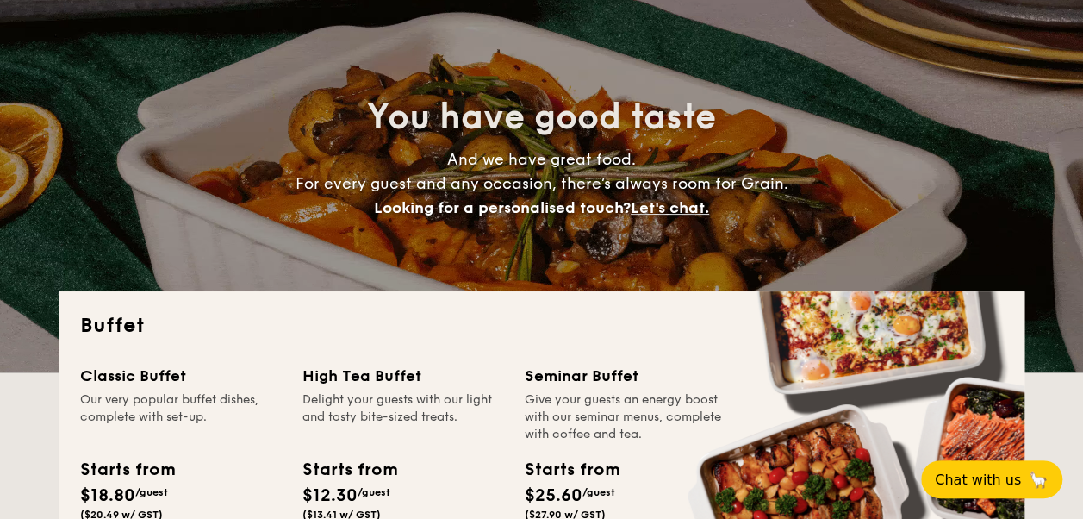
scroll to position [0, 0]
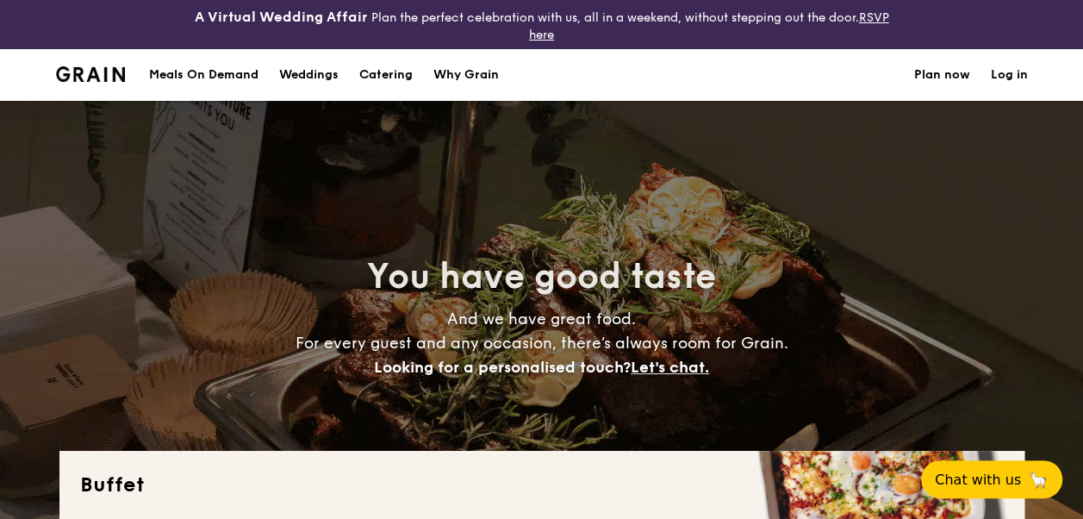
click at [367, 69] on h1 "Catering" at bounding box center [385, 75] width 53 height 52
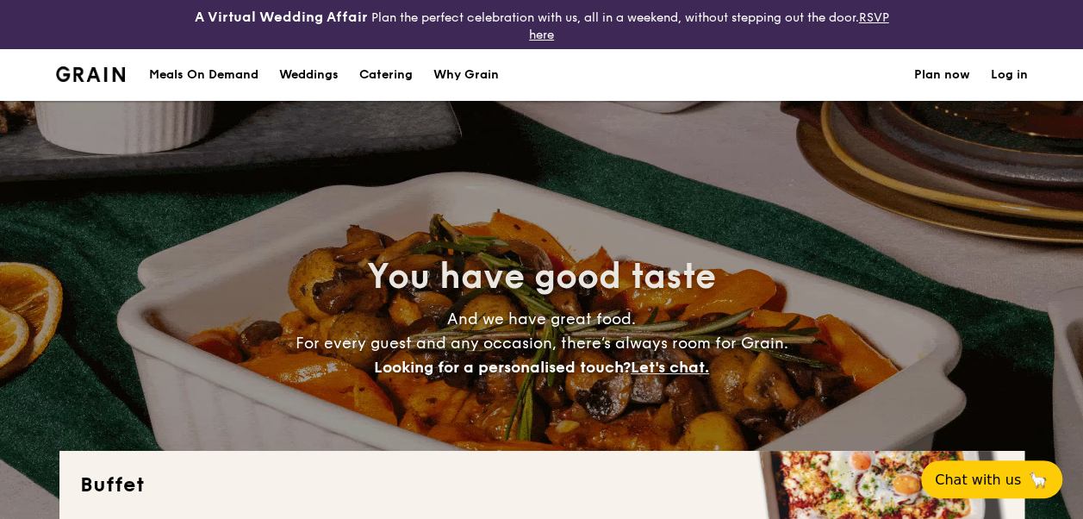
click at [367, 69] on h1 "Catering" at bounding box center [385, 75] width 53 height 52
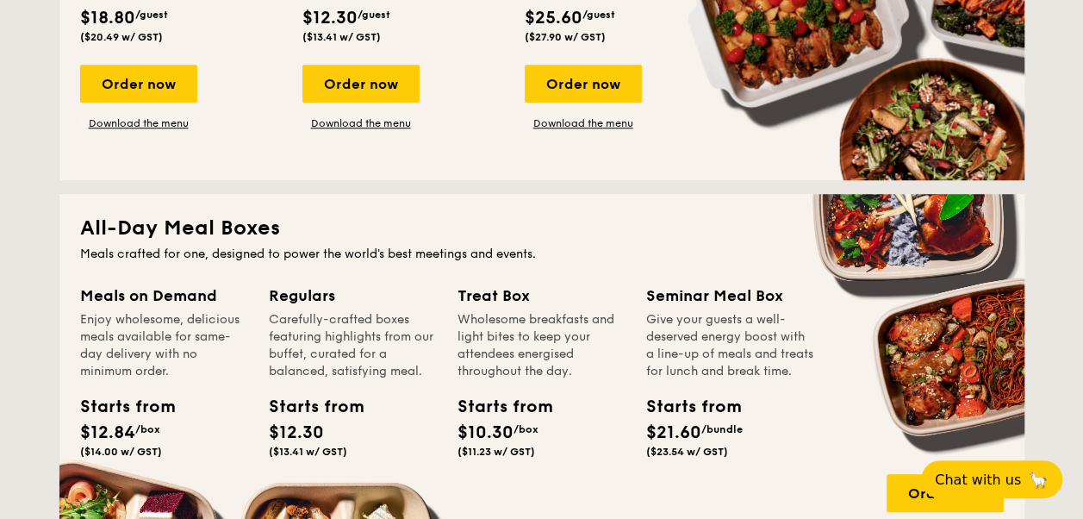
scroll to position [552, 0]
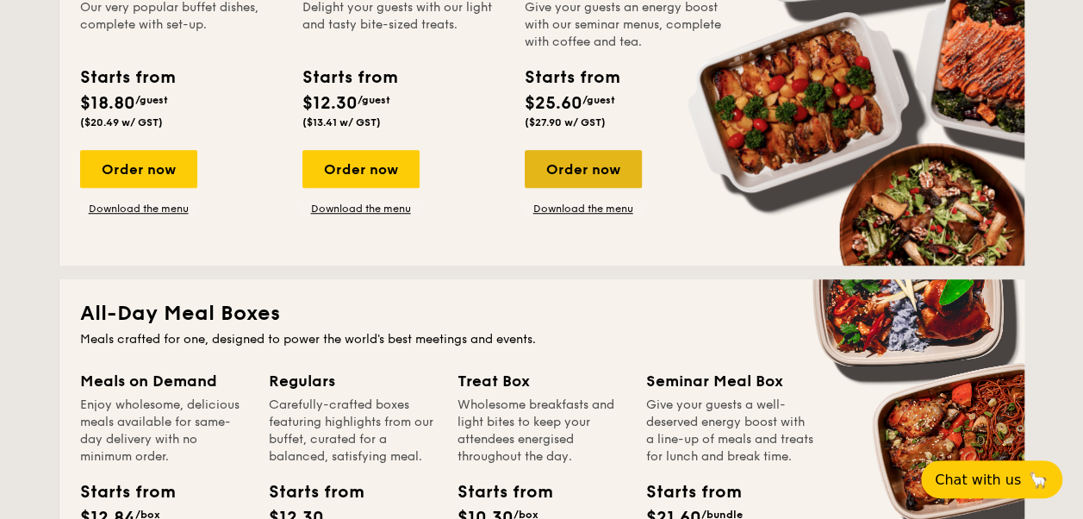
click at [576, 160] on div "Order now" at bounding box center [583, 169] width 117 height 38
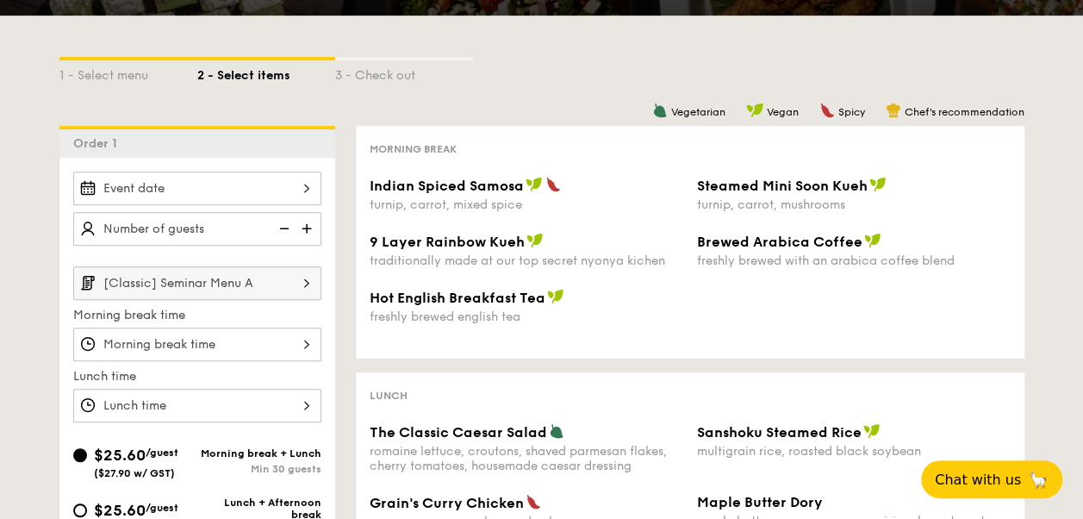
scroll to position [465, 0]
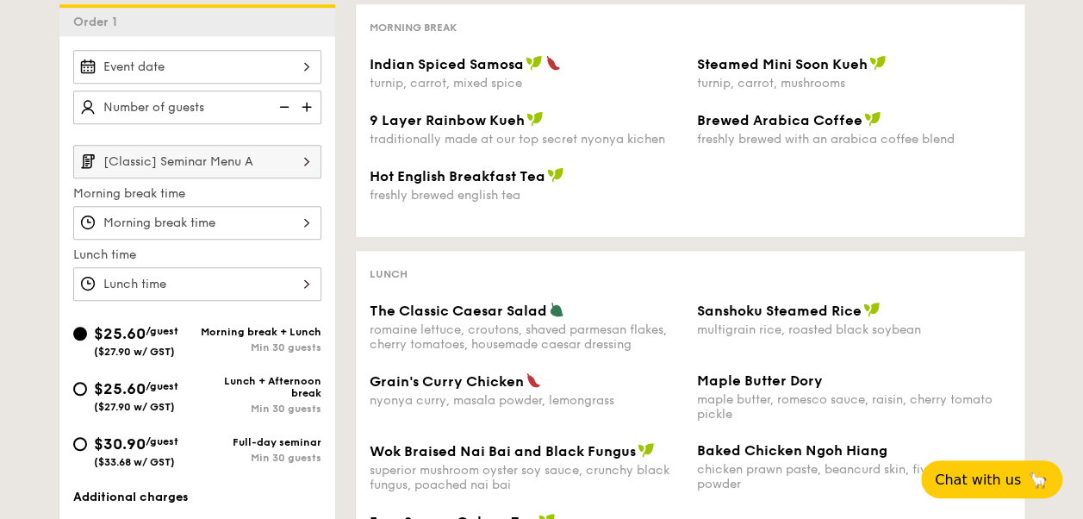
click at [261, 224] on div at bounding box center [197, 223] width 248 height 34
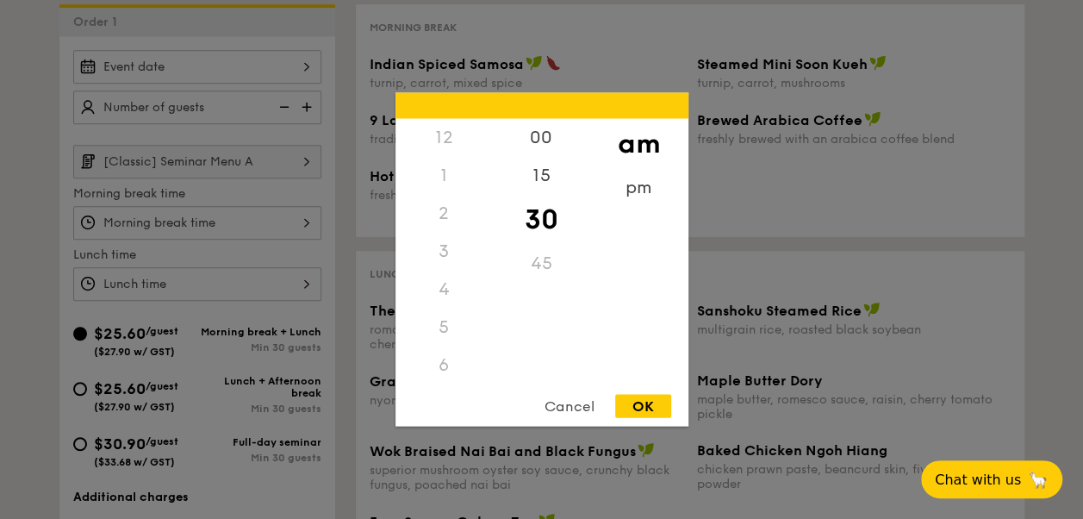
scroll to position [190, 0]
click at [631, 404] on div "OK" at bounding box center [643, 406] width 56 height 23
type input "10:30AM"
click at [243, 267] on div "12 1 2 3 4 5 6 7 8 9 10 11 00 15 30 45 am pm Cancel OK" at bounding box center [197, 284] width 248 height 34
click at [655, 412] on div "OK" at bounding box center [643, 406] width 56 height 23
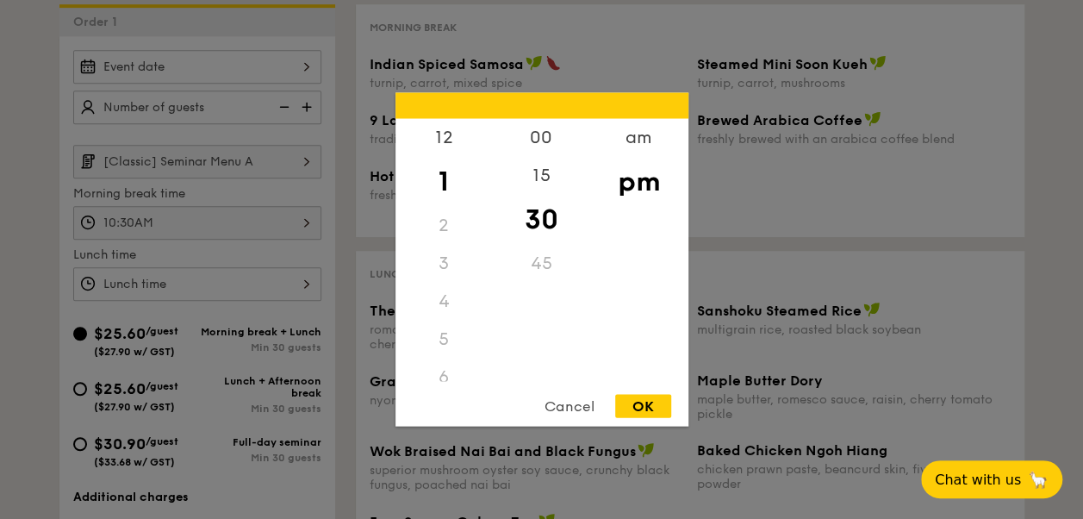
type input "1:30PM"
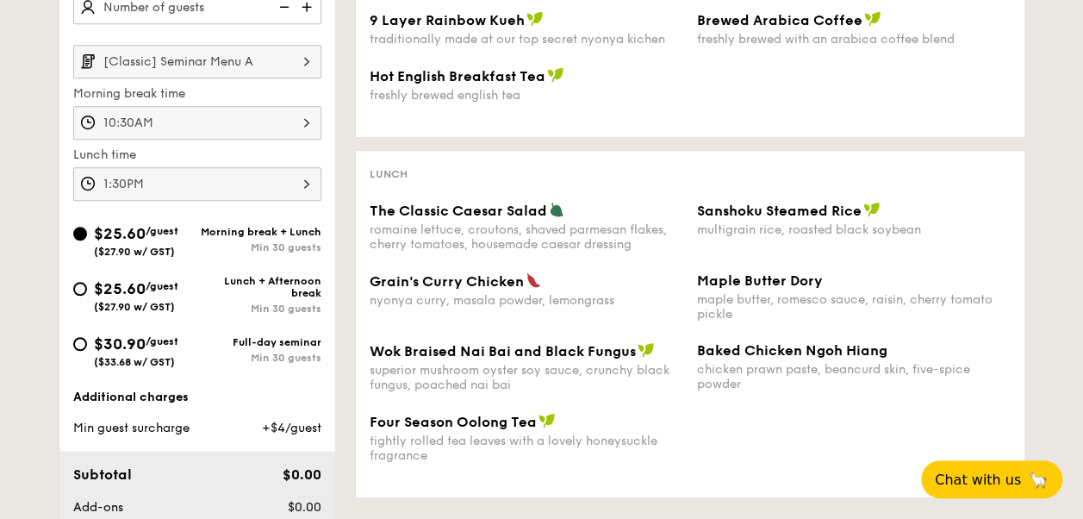
scroll to position [584, 0]
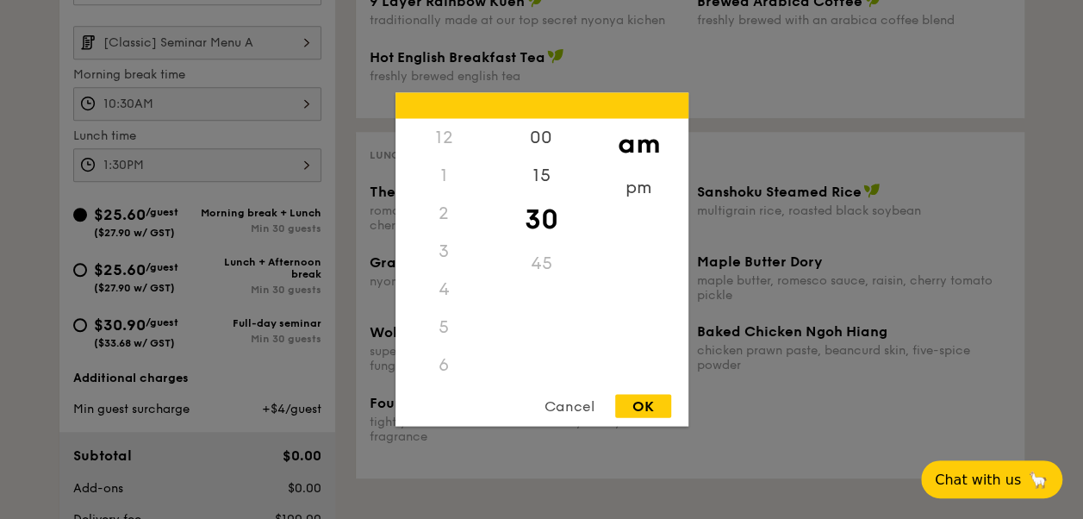
click at [226, 112] on div "10:30AM 12 1 2 3 4 5 6 7 8 9 10 11 00 15 30 45 am pm Cancel OK" at bounding box center [197, 104] width 248 height 34
click at [575, 398] on div "Cancel" at bounding box center [569, 406] width 84 height 23
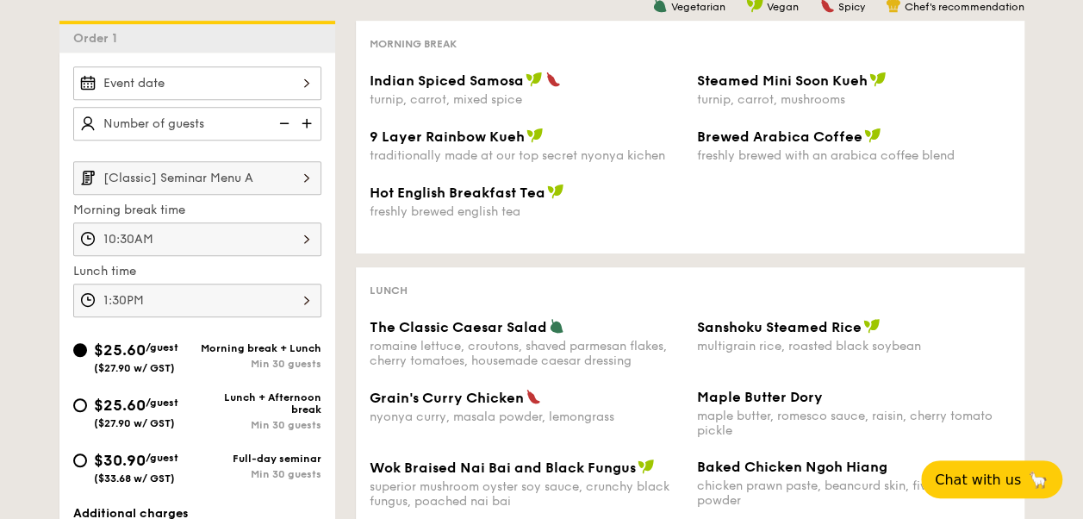
scroll to position [451, 0]
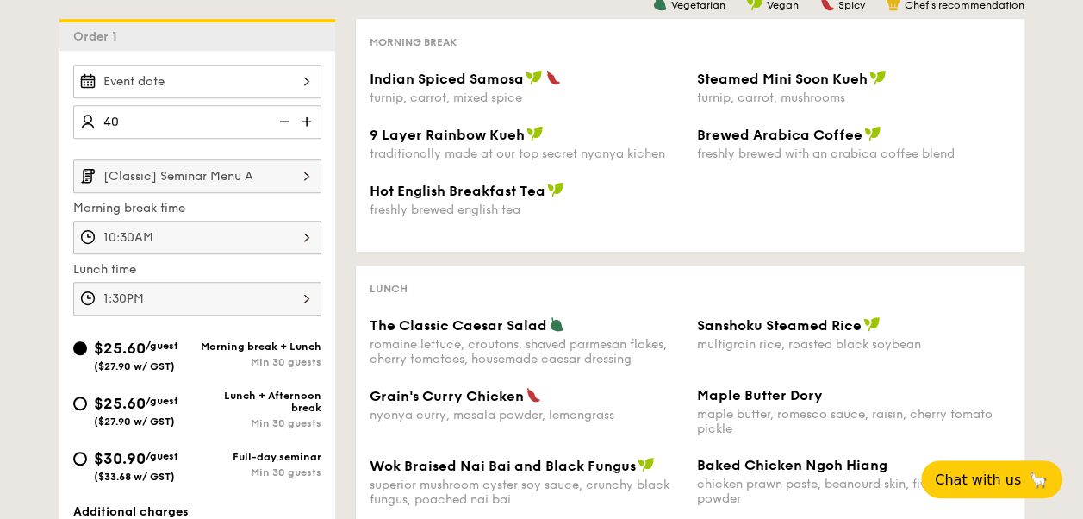
type input "40 guests"
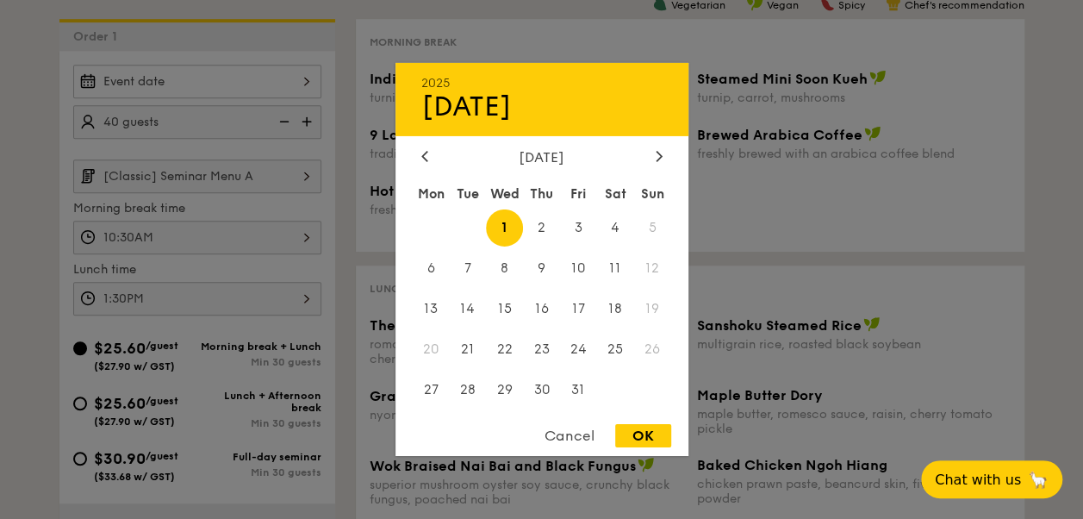
click at [178, 86] on div "2025 Oct 01 October 2025 Mon Tue Wed Thu Fri Sat Sun 1 2 3 4 5 6 7 8 9 10 11 12…" at bounding box center [197, 82] width 248 height 34
click at [653, 157] on div at bounding box center [660, 157] width 16 height 16
click at [581, 263] on span "7" at bounding box center [578, 268] width 37 height 37
click at [648, 439] on div "OK" at bounding box center [643, 435] width 56 height 23
type input "Nov 07, 2025"
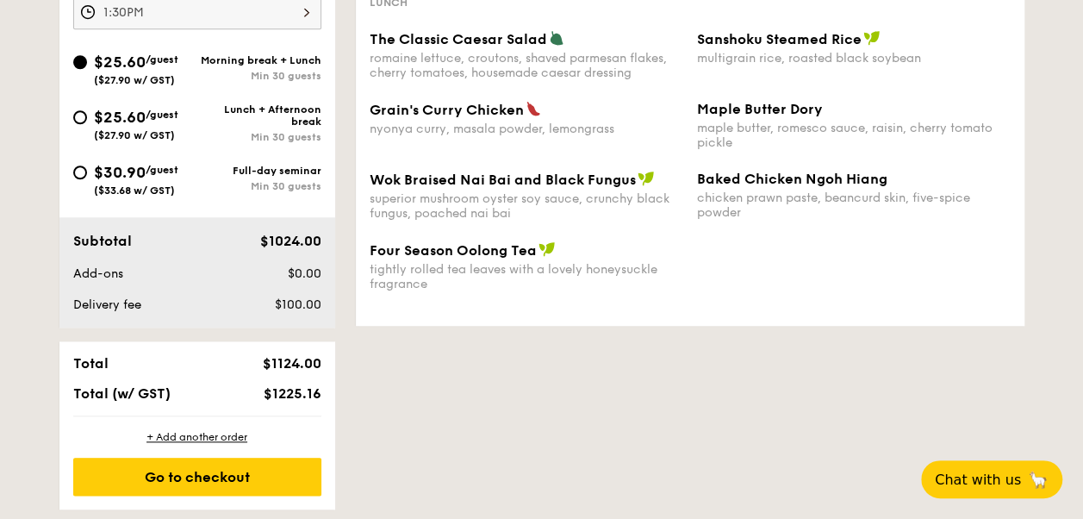
scroll to position [739, 0]
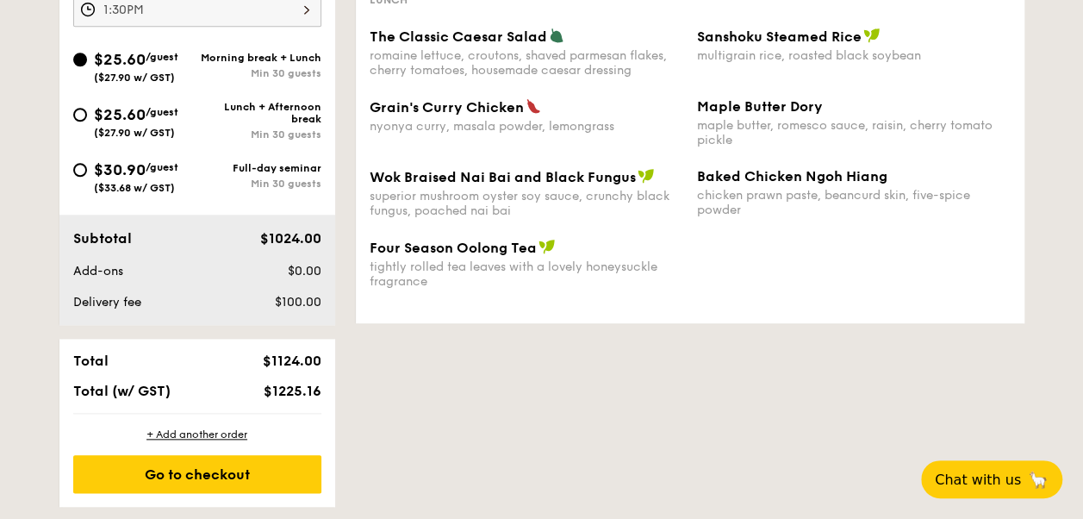
type input "30 guests"
click at [381, 383] on div "1 - Select menu 2 - Select items 3 - Check out Order 1 Nov 07, 2025 30 guests […" at bounding box center [542, 63] width 993 height 887
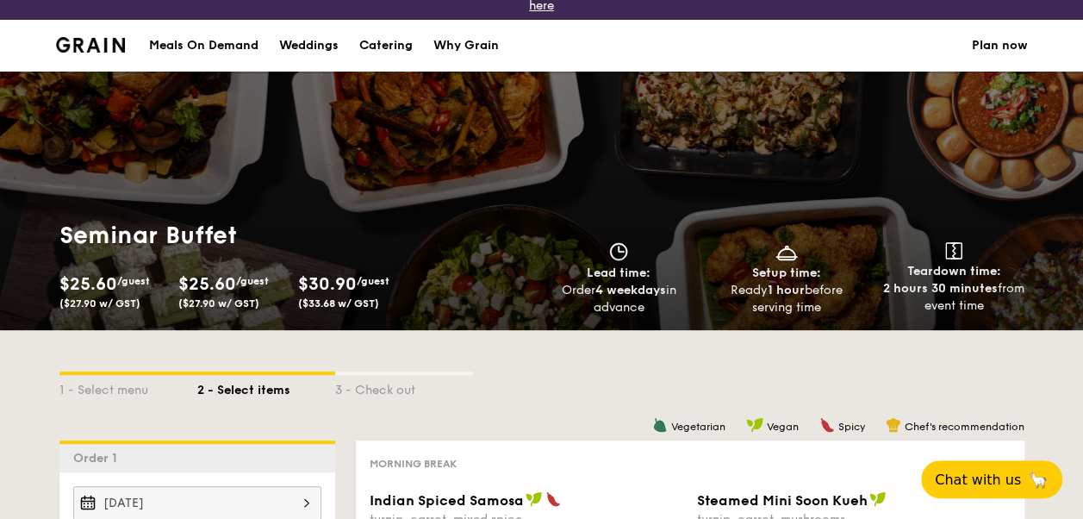
scroll to position [0, 0]
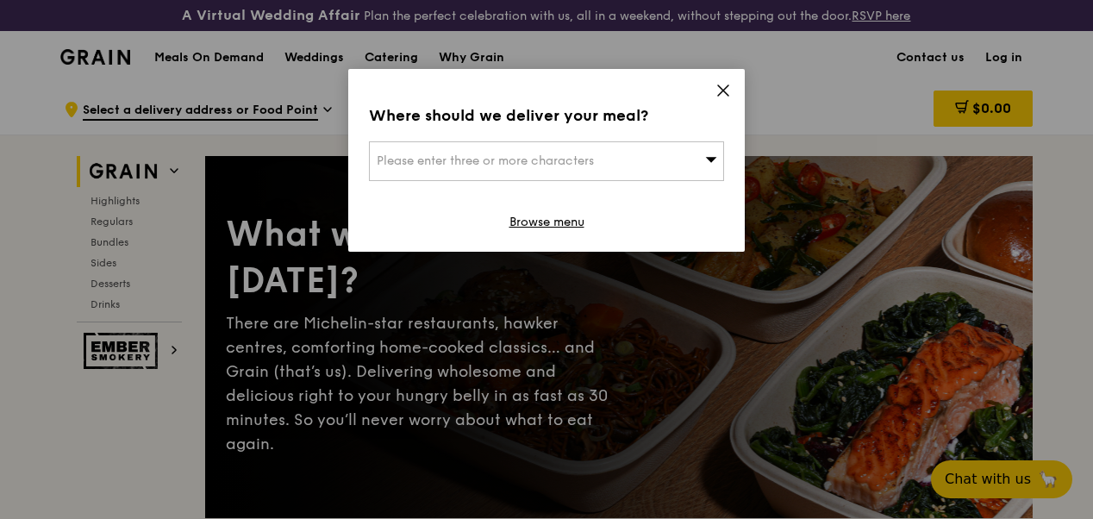
click at [719, 78] on div "Where should we deliver your meal? Please enter three or more characters Browse…" at bounding box center [546, 160] width 396 height 183
click at [717, 91] on icon at bounding box center [723, 91] width 16 height 16
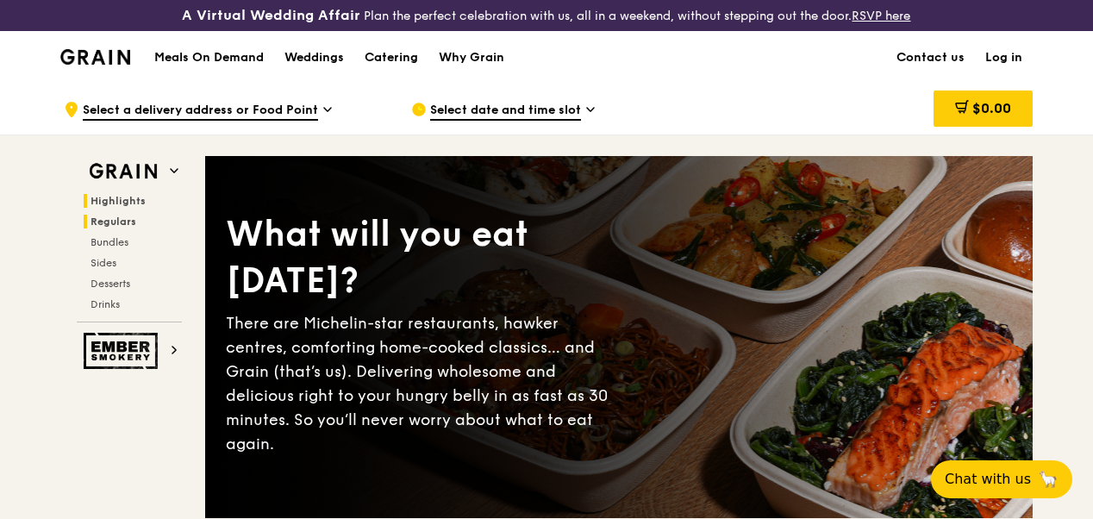
click at [114, 228] on span "Regulars" at bounding box center [113, 221] width 46 height 12
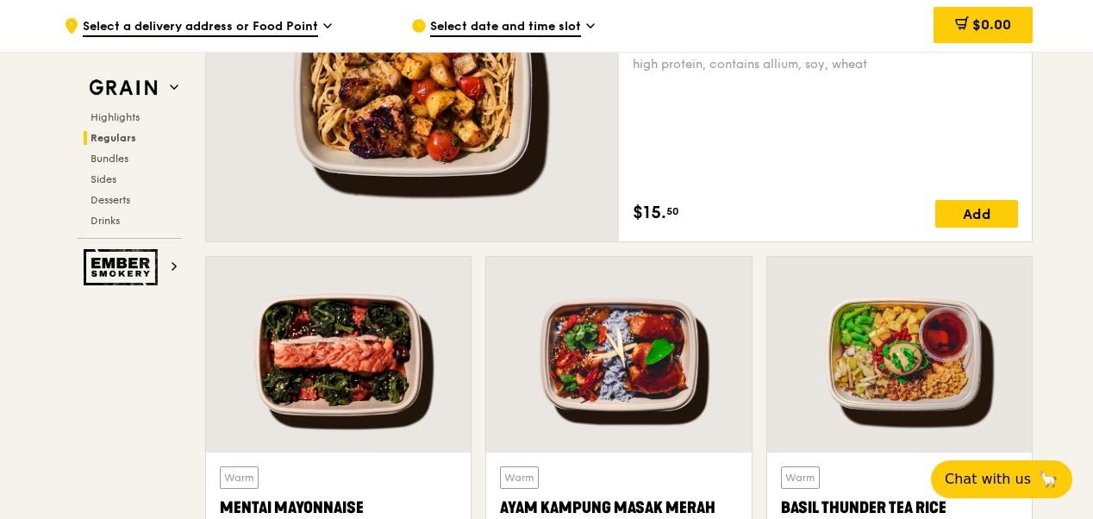
scroll to position [1761, 0]
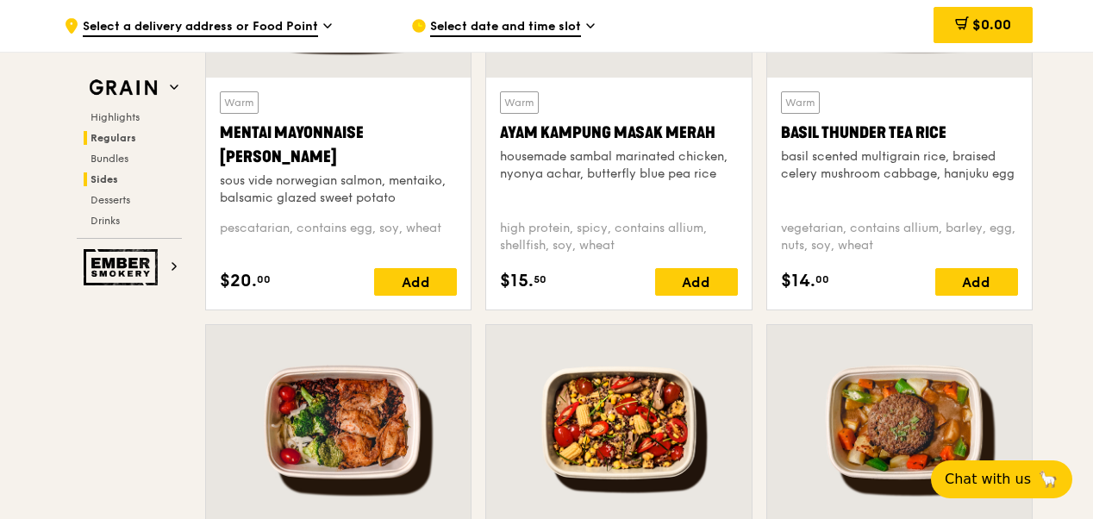
click at [111, 181] on span "Sides" at bounding box center [104, 179] width 28 height 12
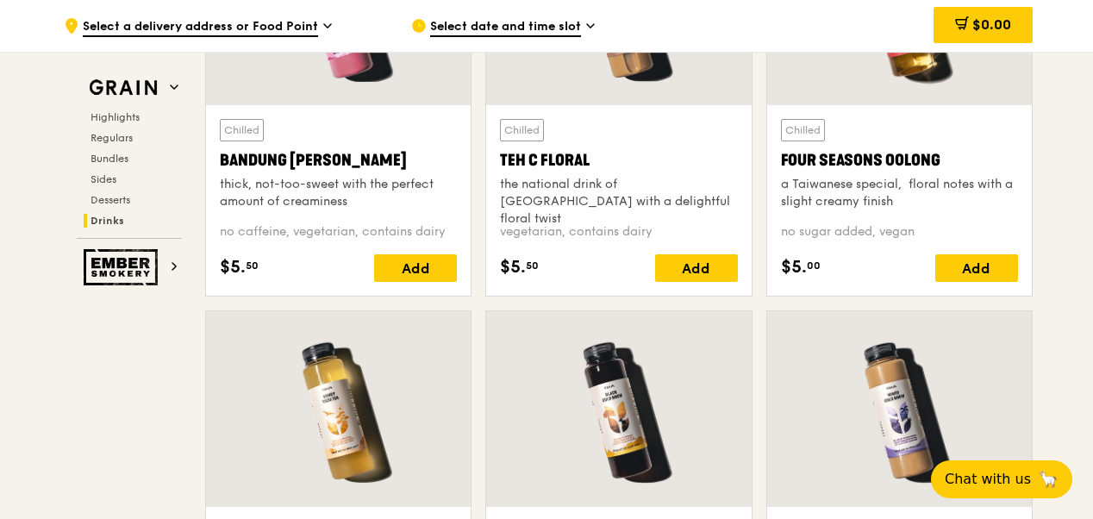
scroll to position [6092, 0]
